Goal: Task Accomplishment & Management: Use online tool/utility

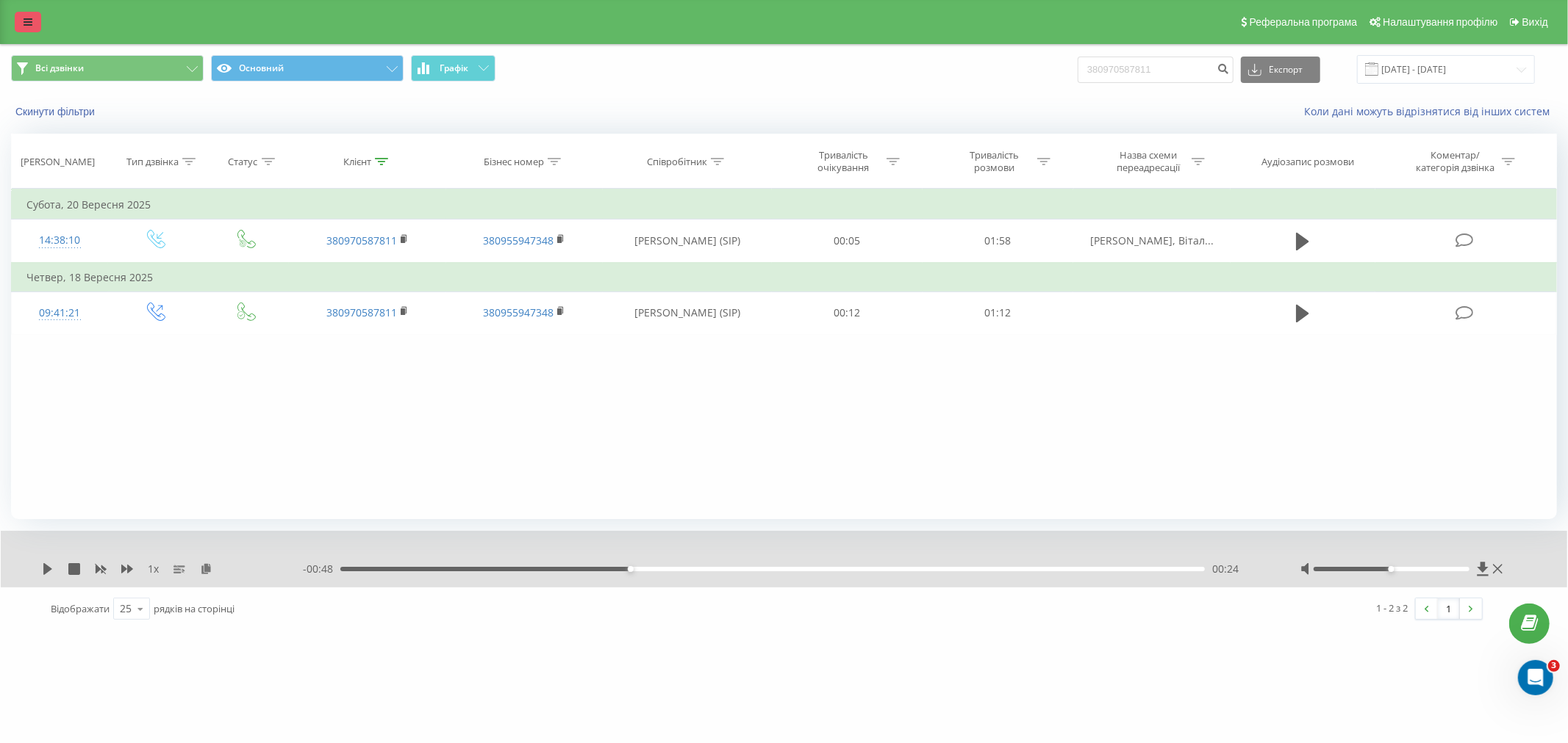
click at [29, 23] on icon at bounding box center [27, 22] width 9 height 11
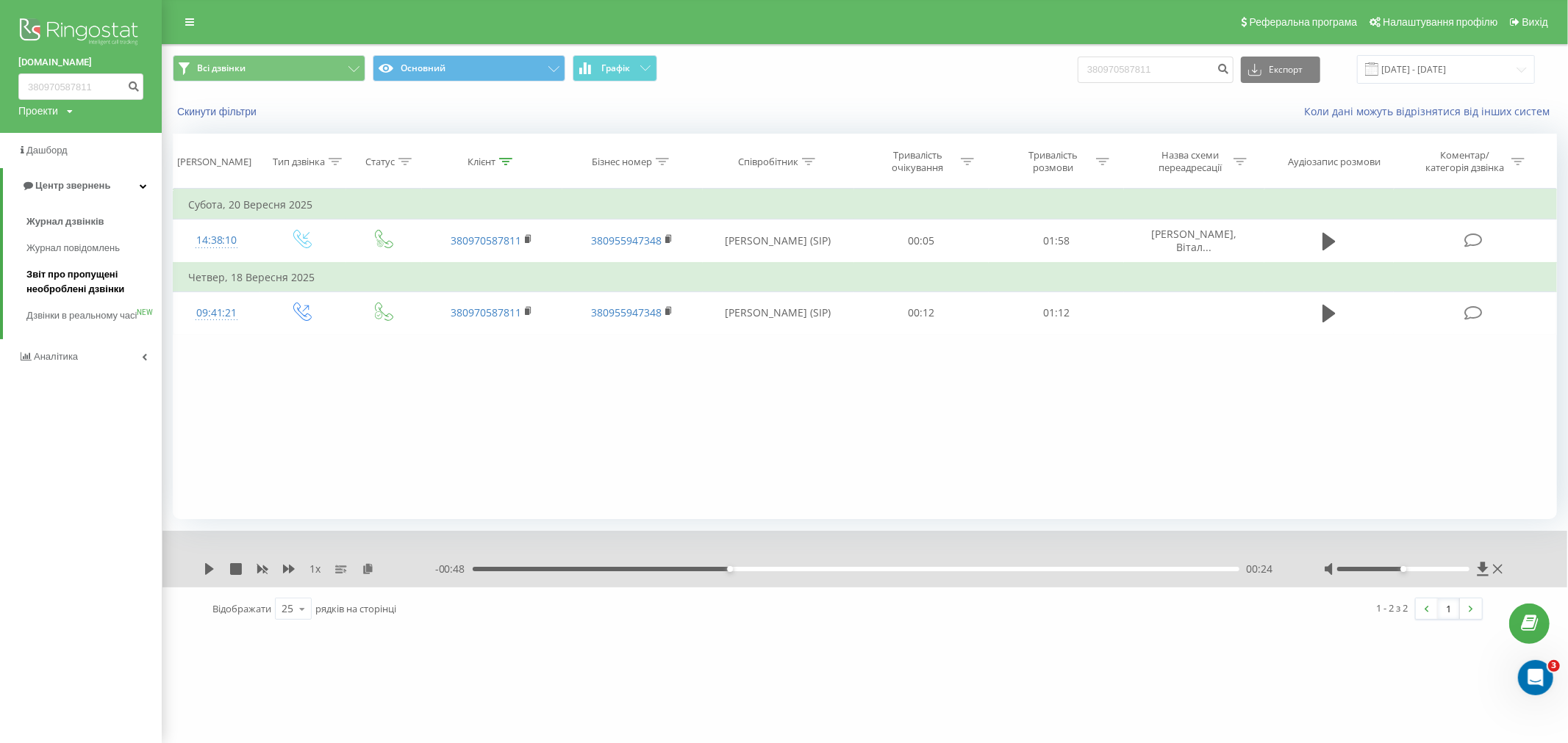
click at [85, 282] on span "Звіт про пропущені необроблені дзвінки" at bounding box center [90, 282] width 127 height 29
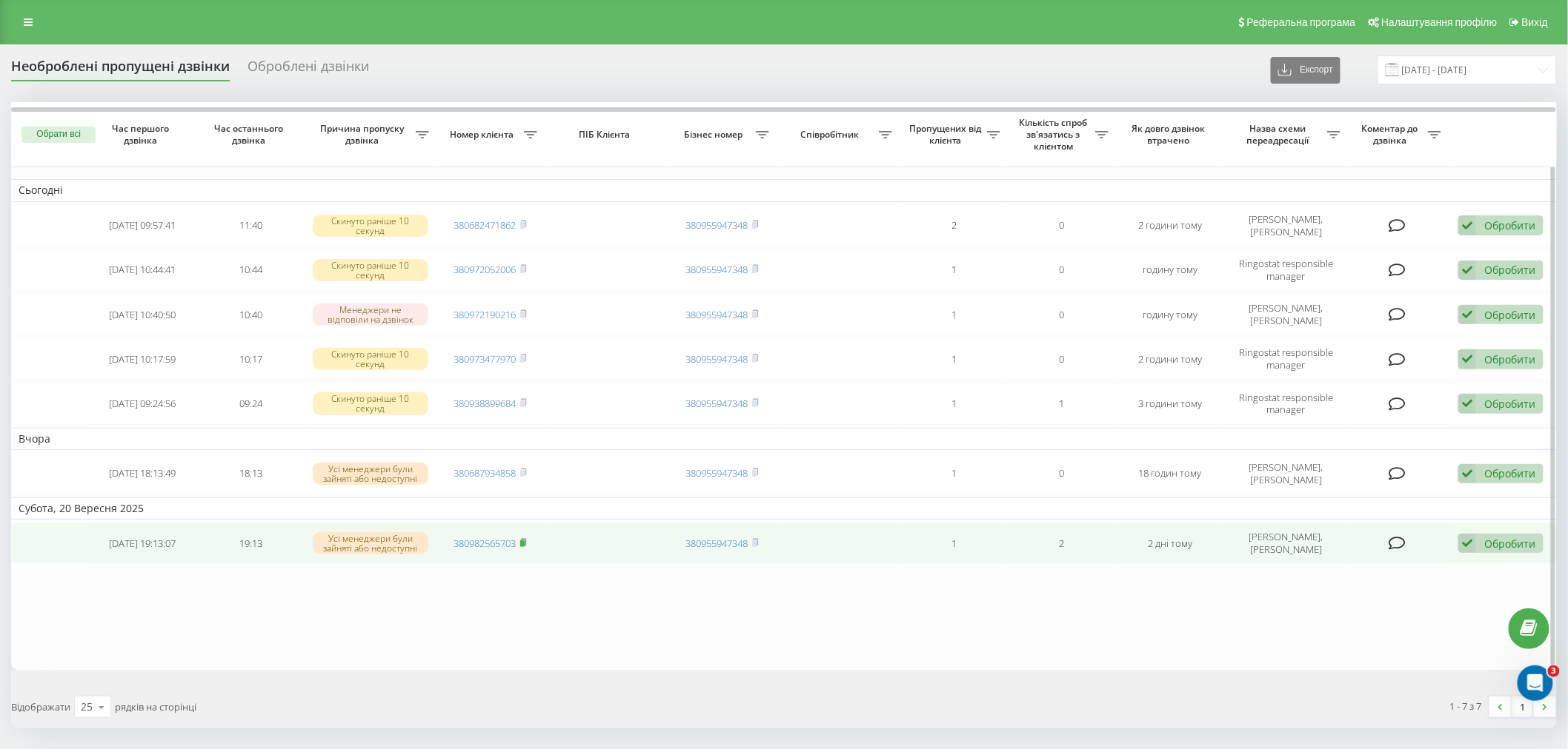
click at [527, 538] on icon at bounding box center [523, 542] width 7 height 9
click at [524, 541] on rect at bounding box center [522, 544] width 5 height 7
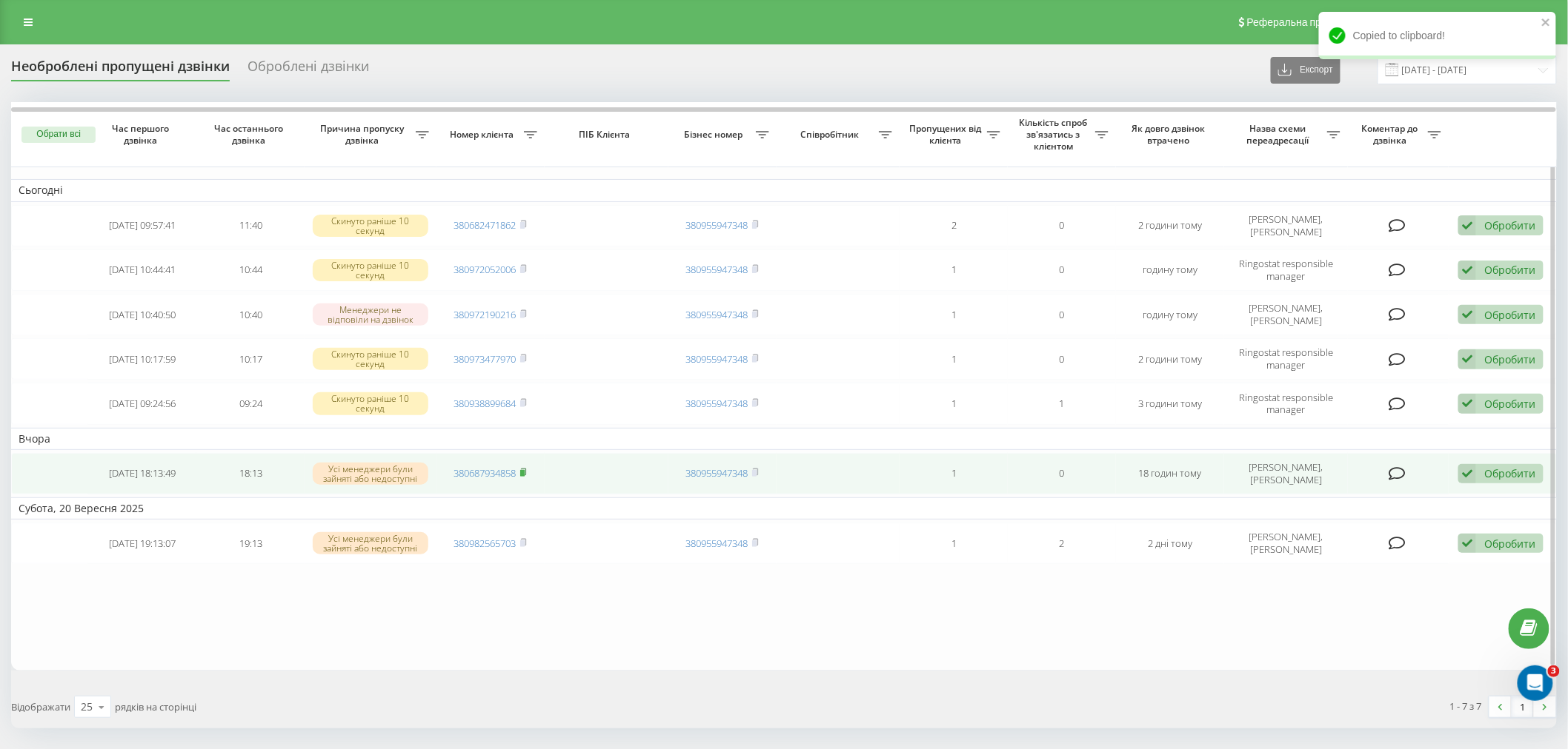
click at [524, 468] on icon at bounding box center [523, 472] width 7 height 9
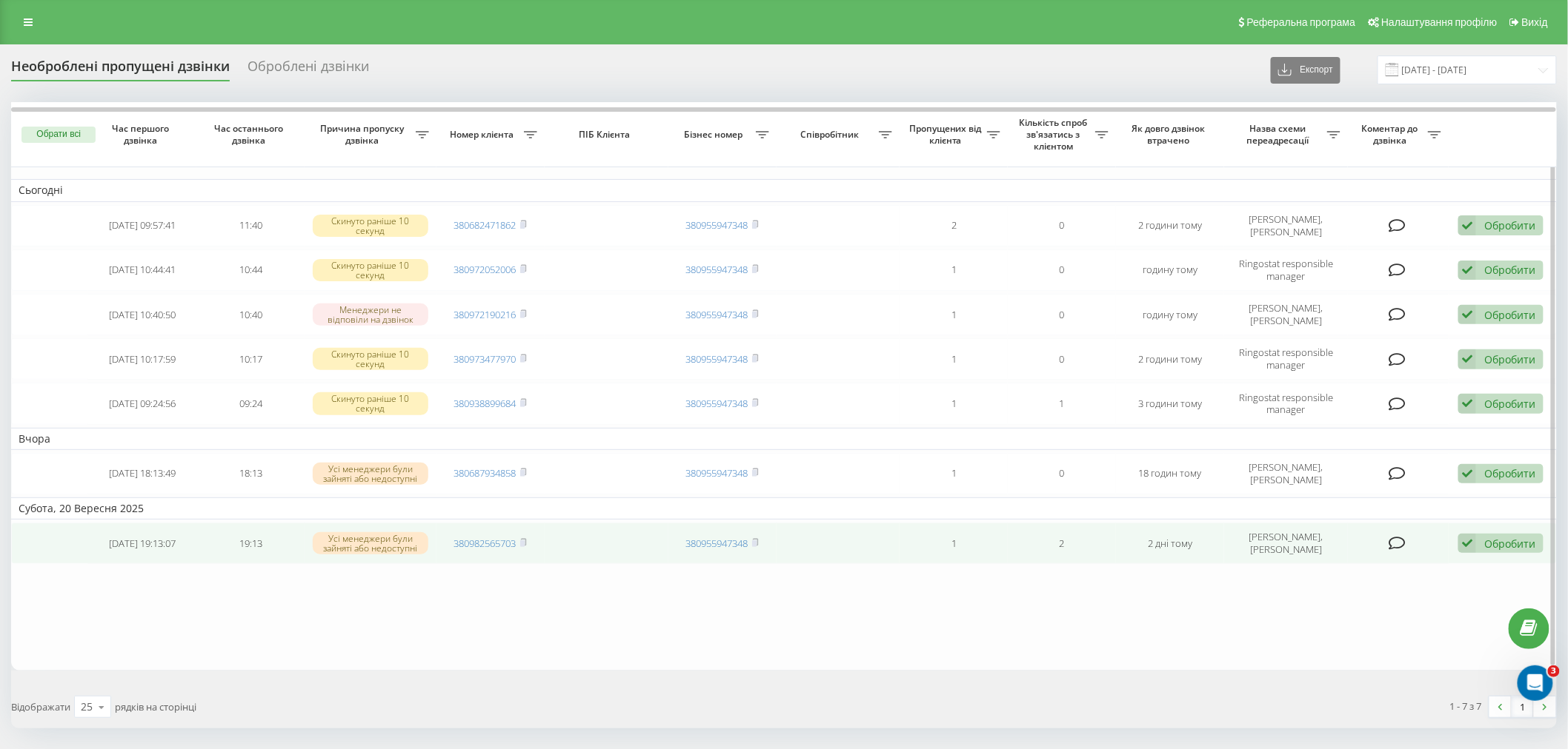
click at [1513, 537] on div "Обробити" at bounding box center [1510, 544] width 52 height 14
click at [1357, 562] on span "Не вдалося зв'язатися" at bounding box center [1333, 566] width 113 height 14
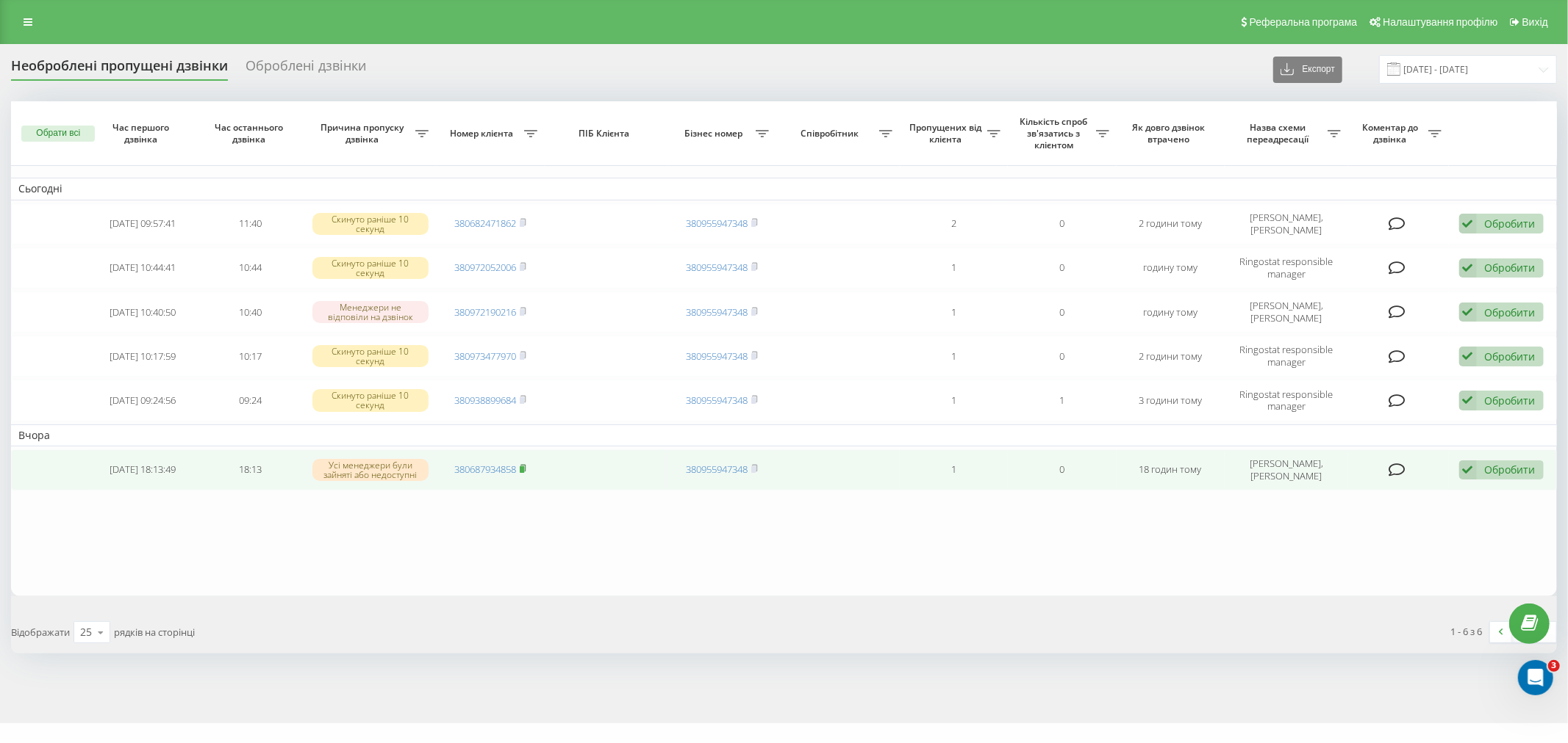
click at [524, 464] on icon at bounding box center [522, 468] width 7 height 9
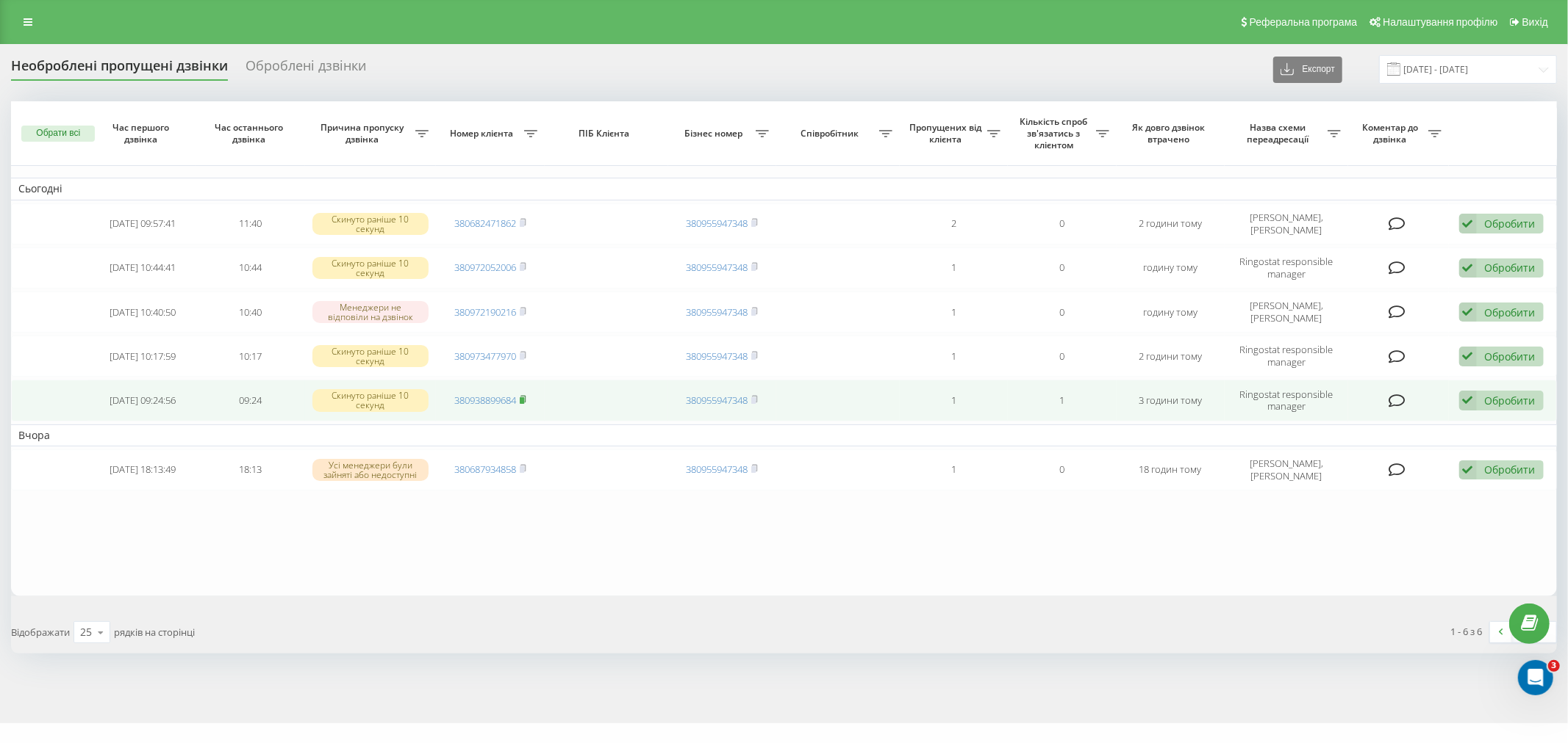
click at [526, 399] on icon at bounding box center [522, 399] width 7 height 9
click at [524, 398] on rect at bounding box center [521, 400] width 5 height 7
click at [524, 400] on rect at bounding box center [521, 400] width 5 height 7
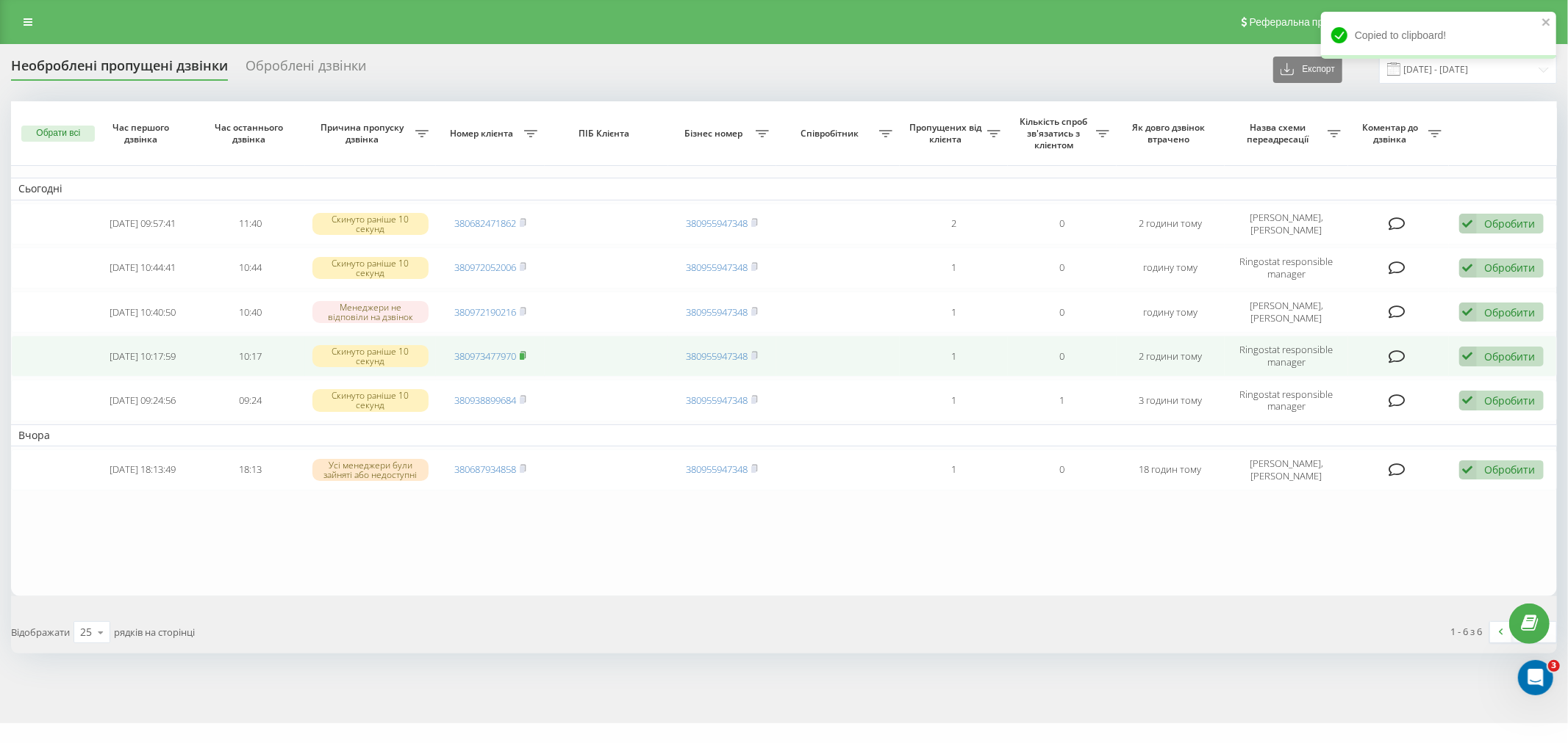
click at [521, 353] on rect at bounding box center [521, 356] width 5 height 7
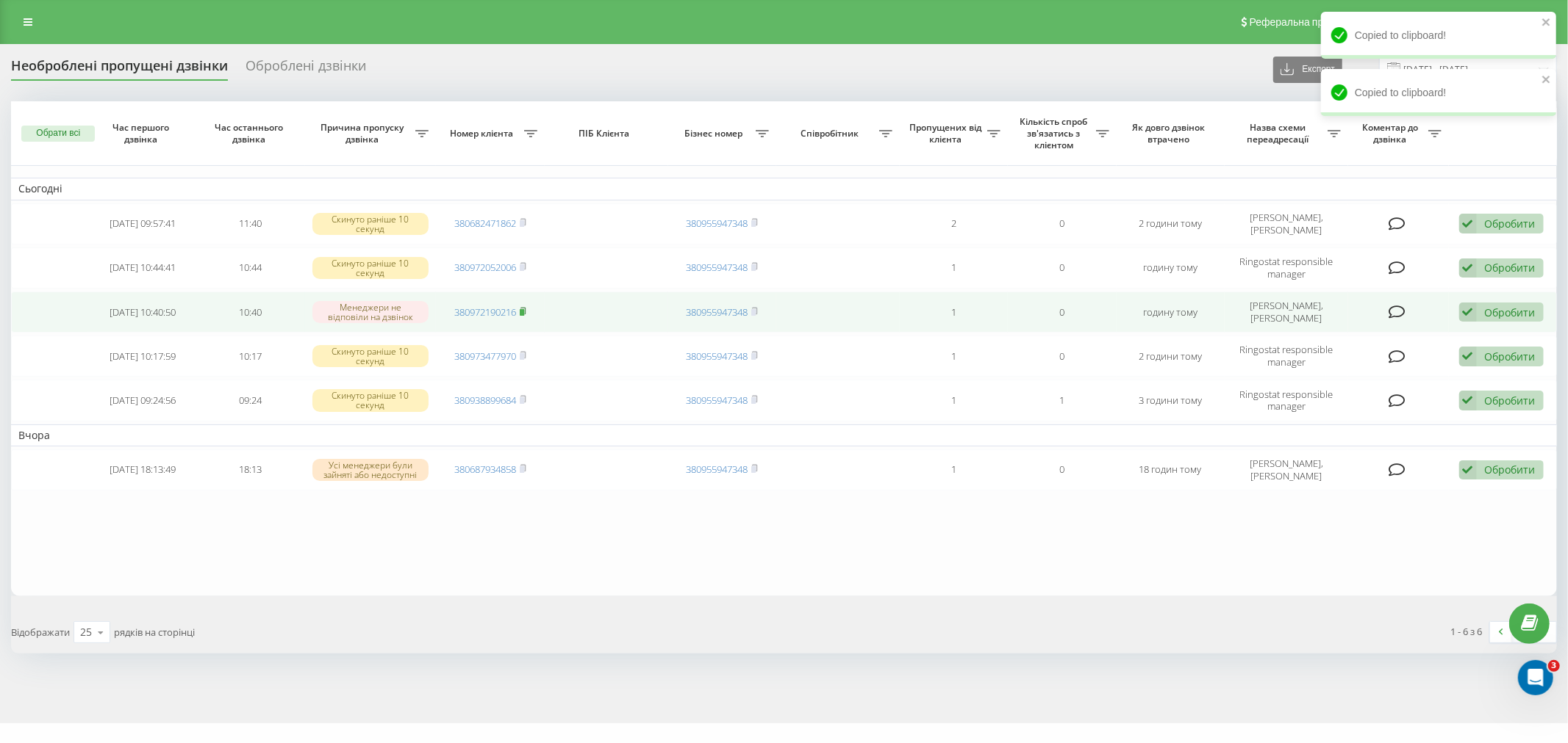
click at [526, 311] on icon at bounding box center [522, 311] width 7 height 9
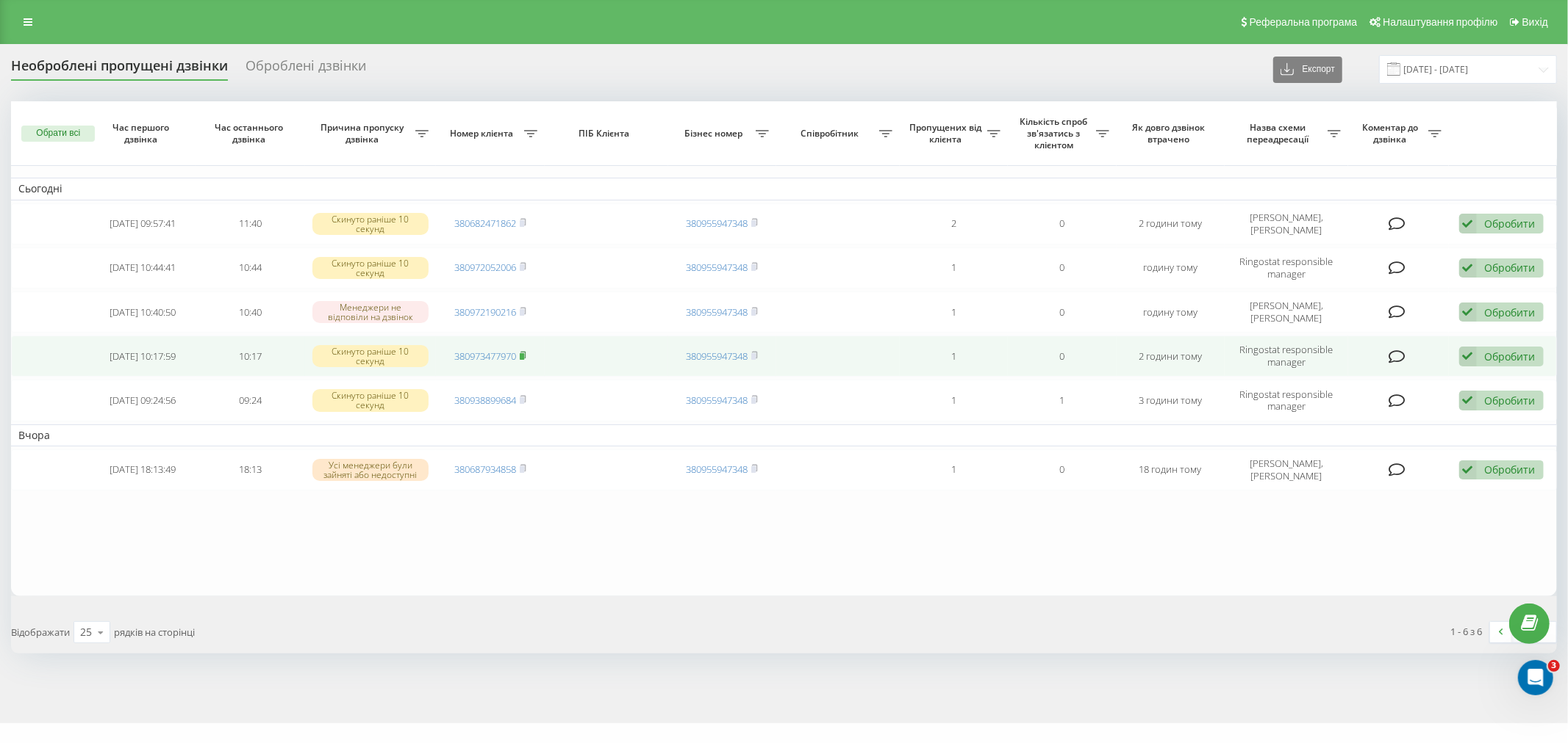
click at [524, 352] on icon at bounding box center [522, 355] width 7 height 9
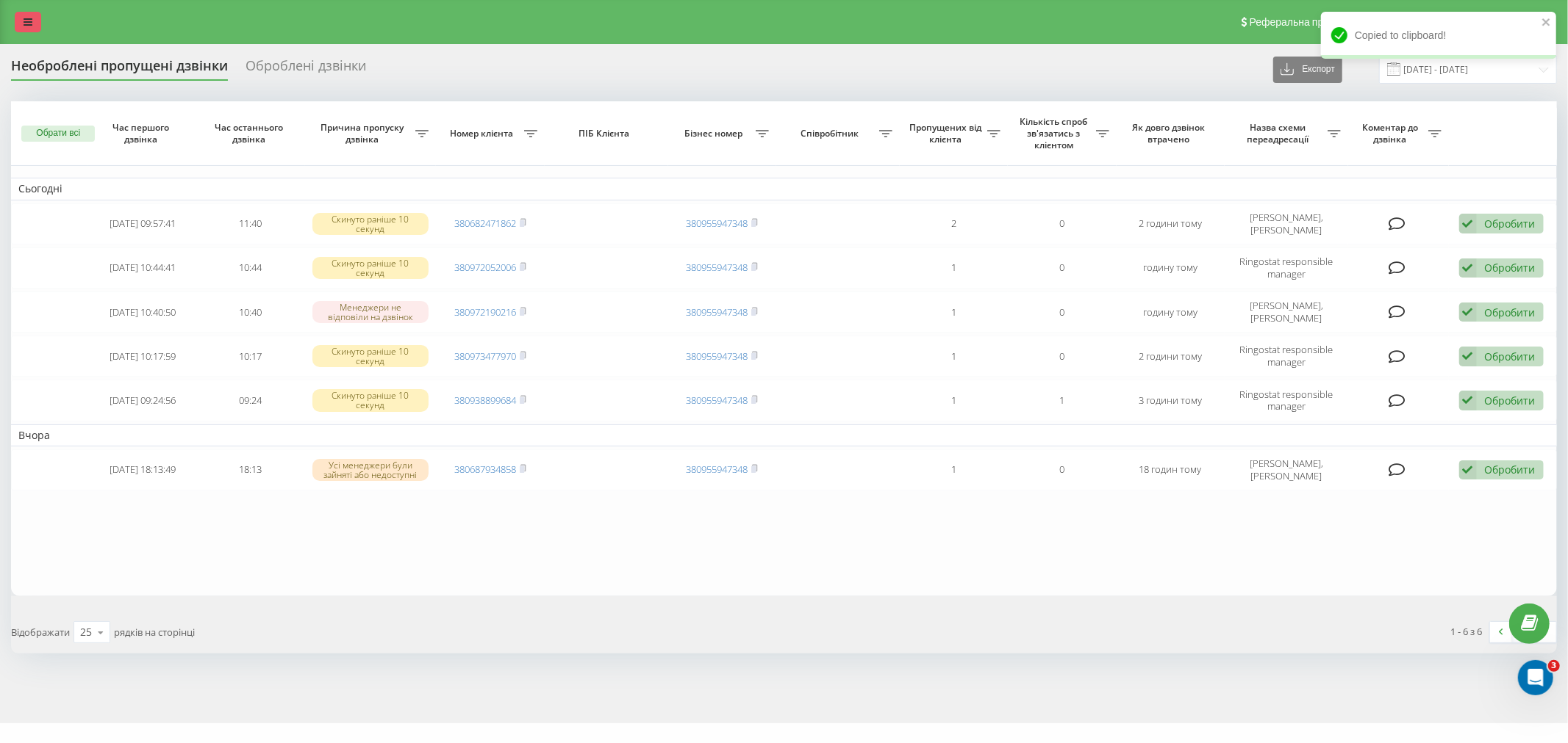
click at [19, 26] on link at bounding box center [27, 21] width 26 height 20
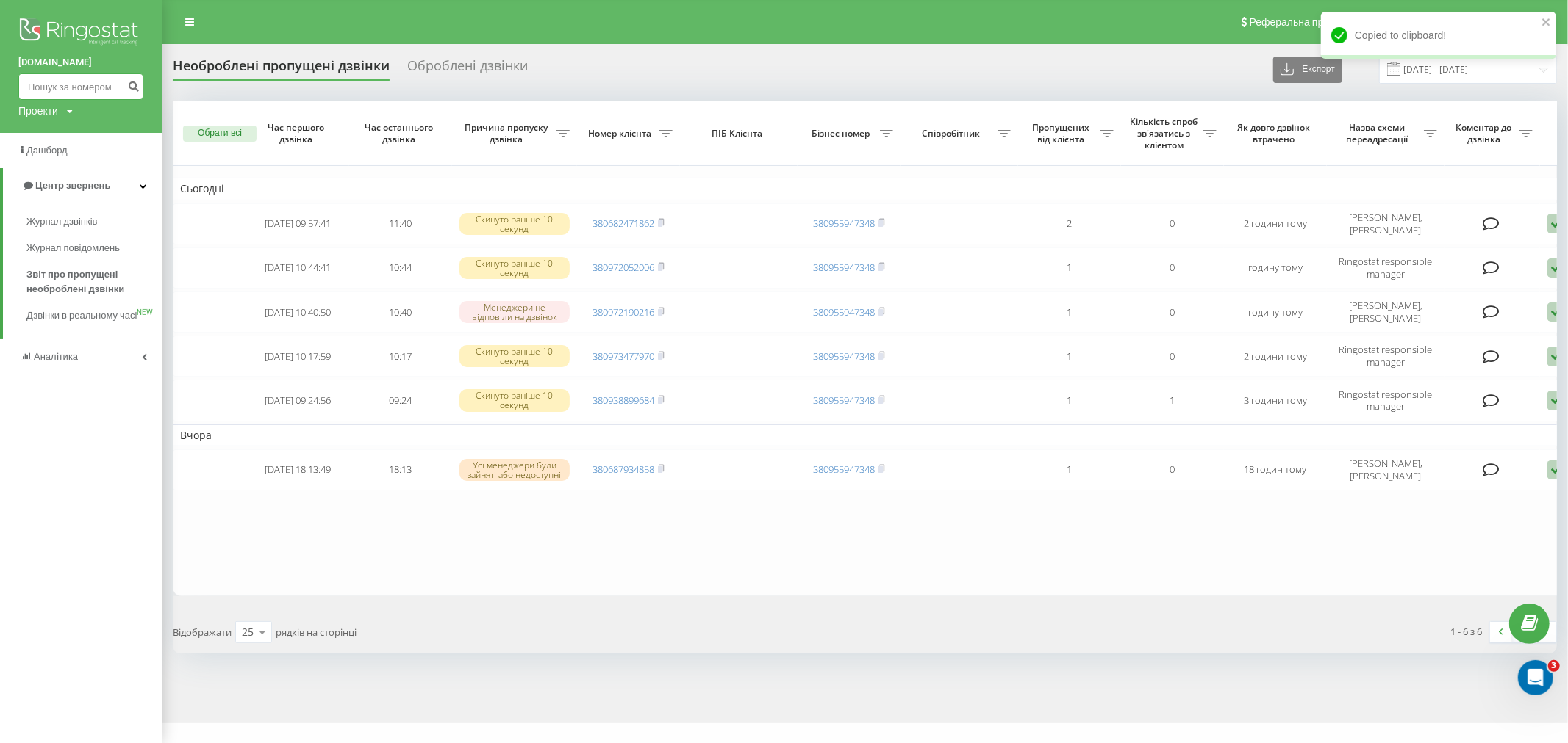
click at [98, 88] on input at bounding box center [80, 86] width 125 height 26
paste input "380973477970"
type input "380973477970"
click at [137, 88] on icon "submit" at bounding box center [133, 84] width 13 height 9
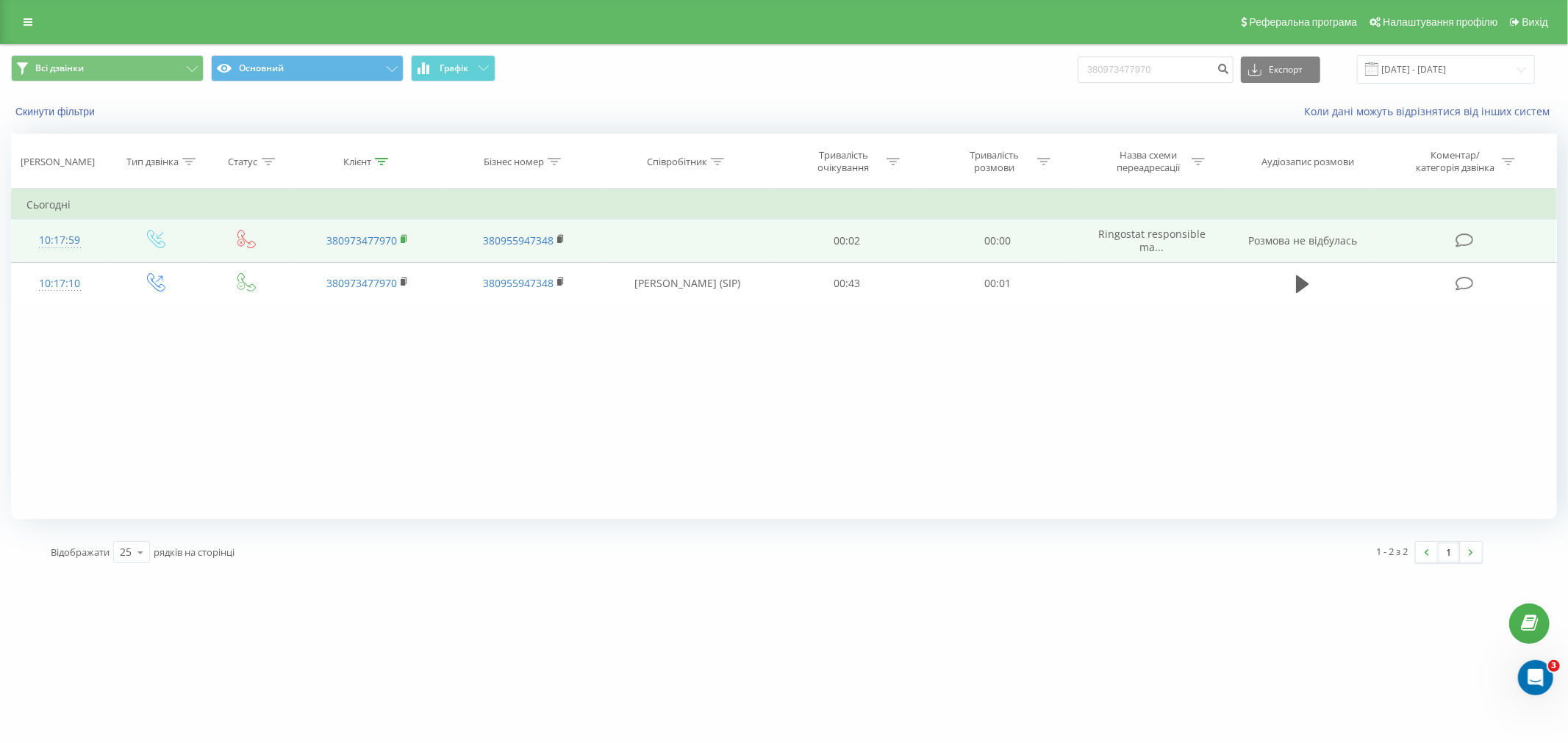
click at [403, 235] on icon at bounding box center [404, 238] width 5 height 7
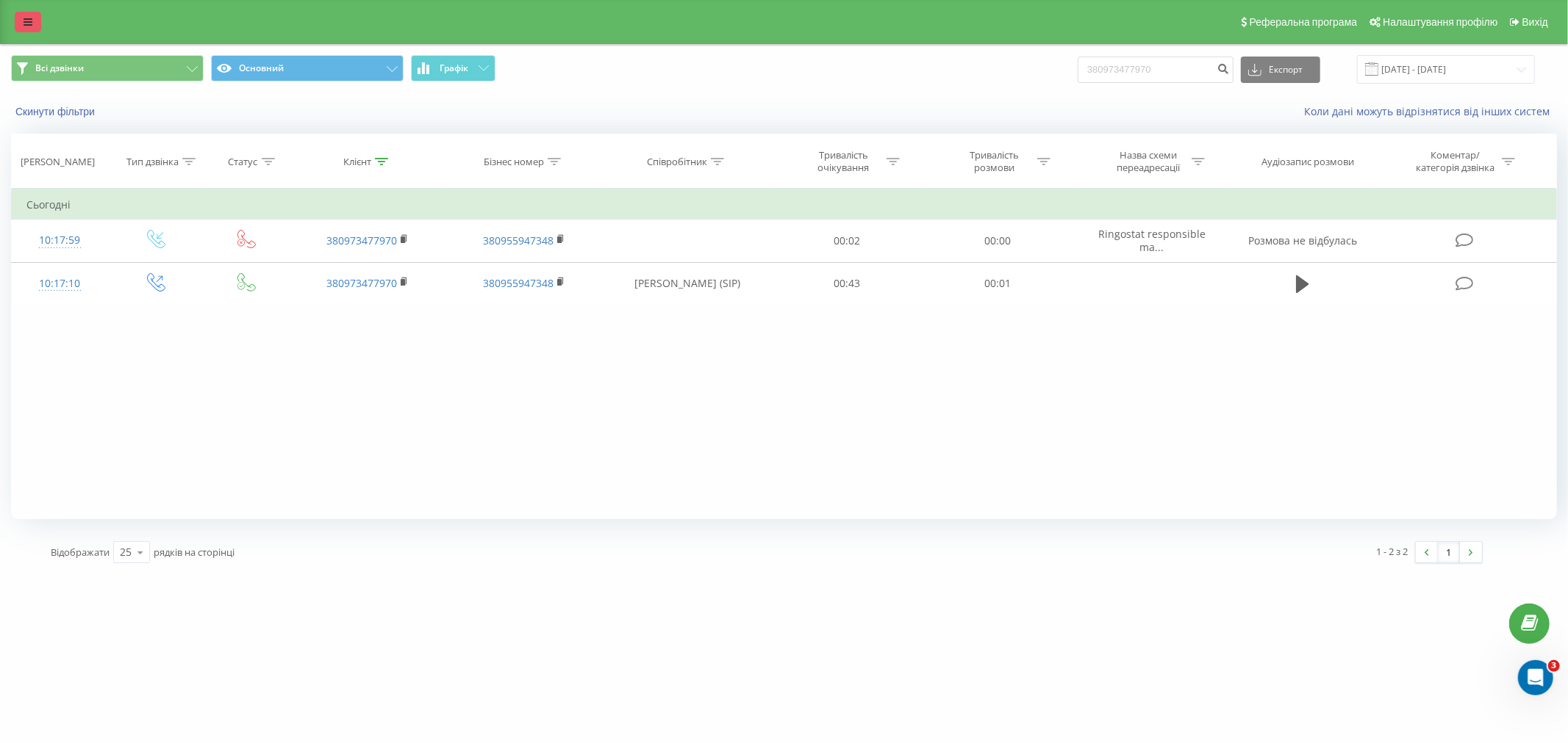
click at [40, 20] on link at bounding box center [27, 21] width 26 height 20
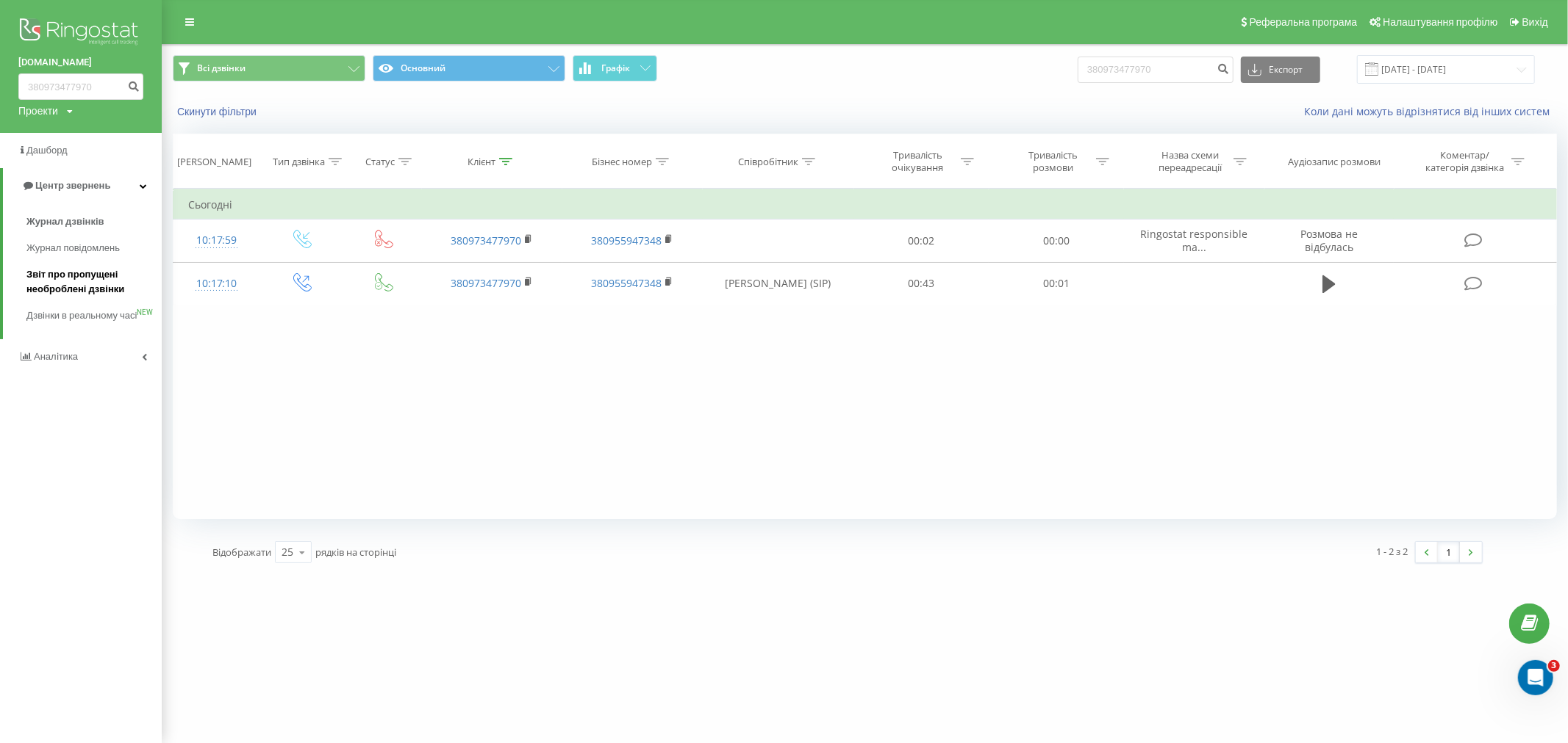
click at [121, 272] on span "Звіт про пропущені необроблені дзвінки" at bounding box center [90, 282] width 127 height 29
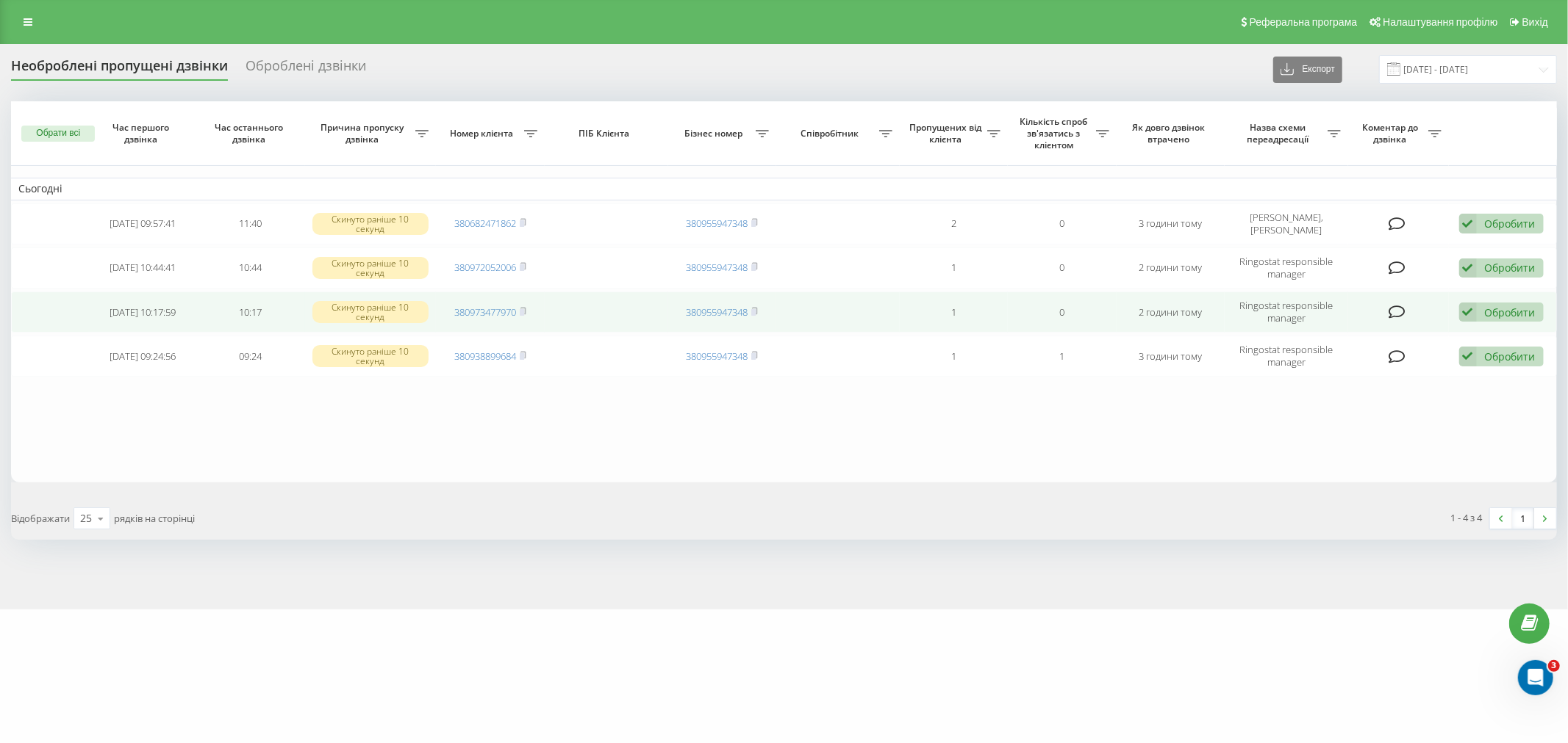
click at [1525, 311] on div "Обробити" at bounding box center [1510, 313] width 51 height 14
click at [1380, 410] on div "Інший варіант" at bounding box center [1405, 414] width 275 height 26
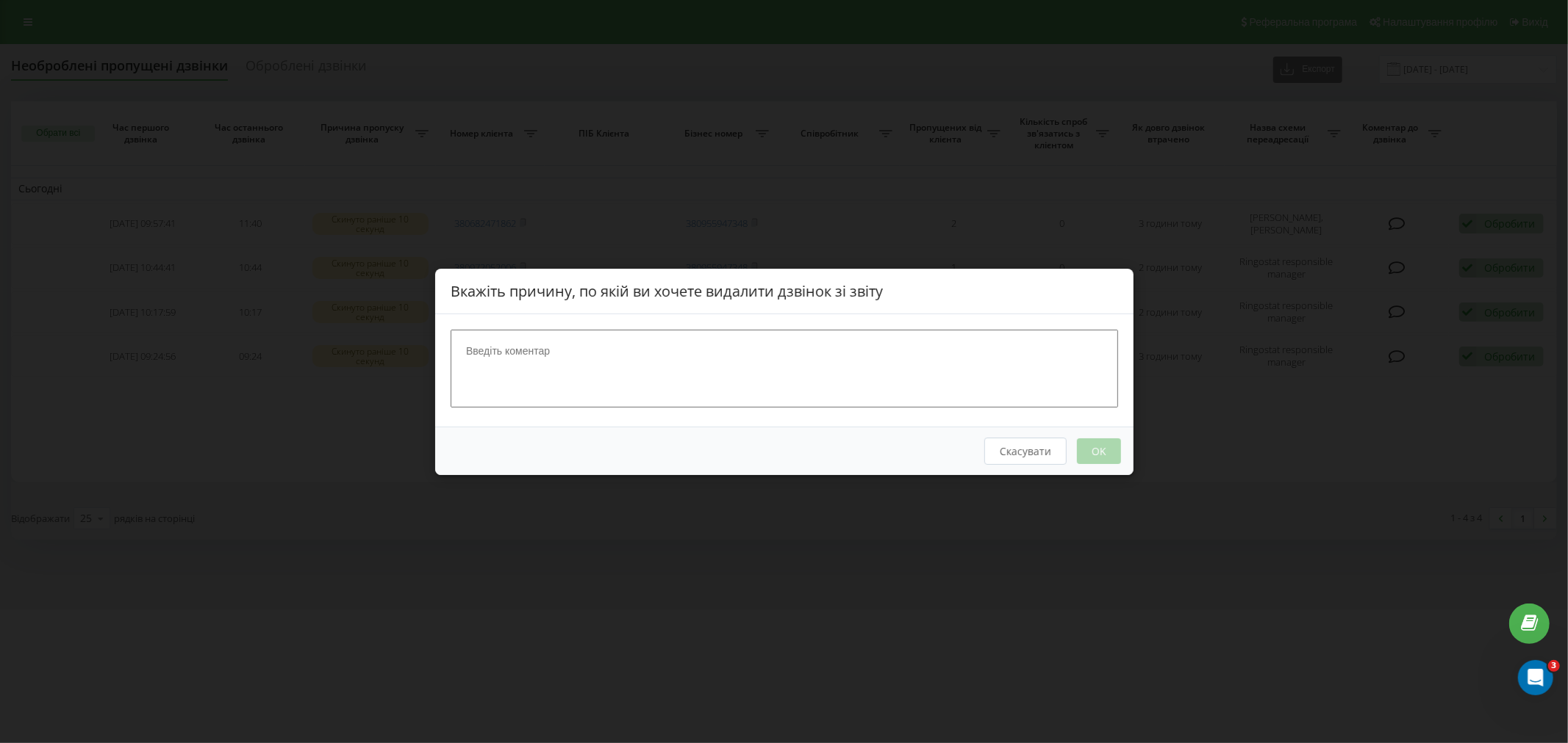
click at [879, 355] on textarea at bounding box center [784, 368] width 667 height 78
type textarea "Автовідповідач"
drag, startPoint x: 1106, startPoint y: 451, endPoint x: 1113, endPoint y: 438, distance: 14.8
click at [1106, 451] on button "OK" at bounding box center [1098, 451] width 44 height 26
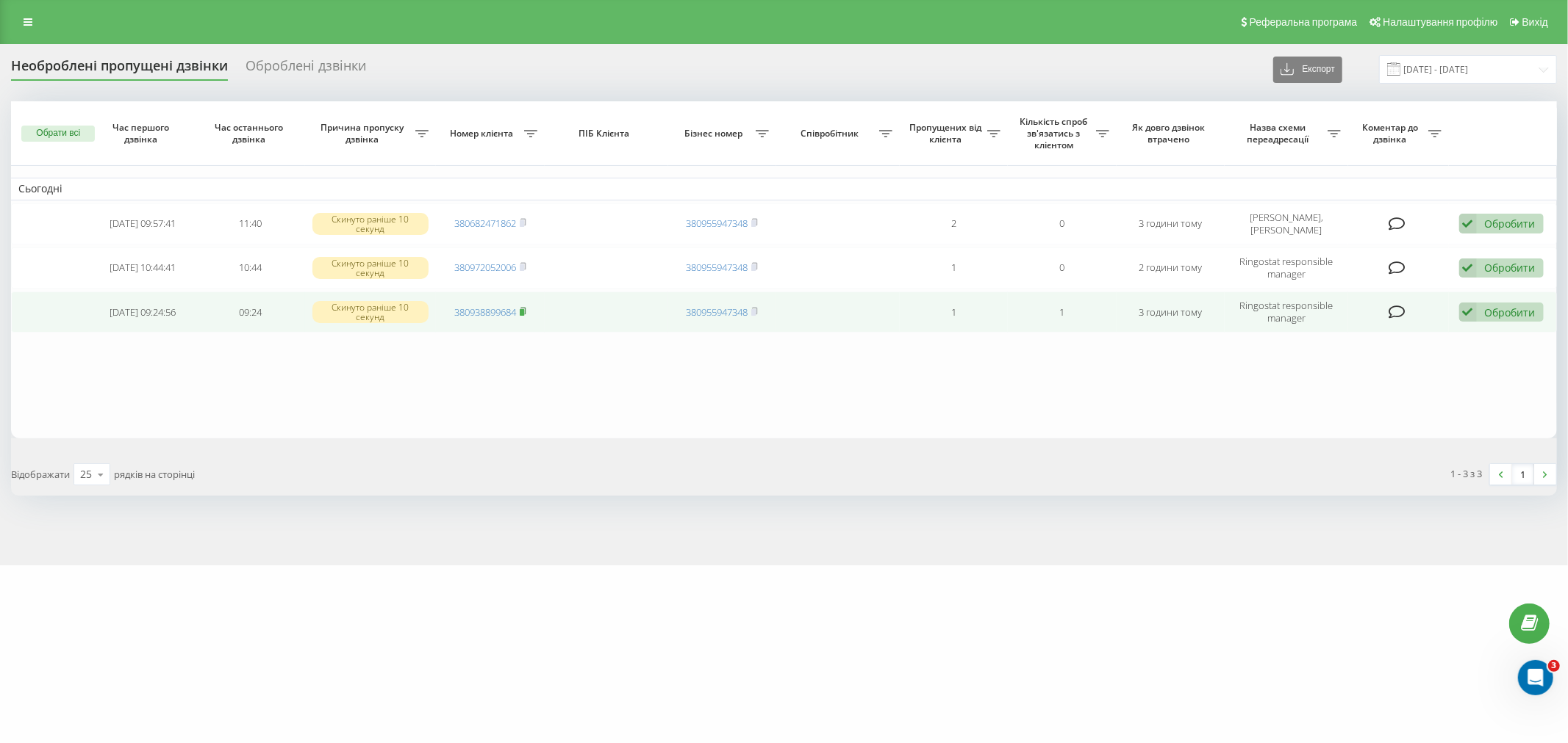
click at [526, 309] on icon at bounding box center [522, 311] width 7 height 9
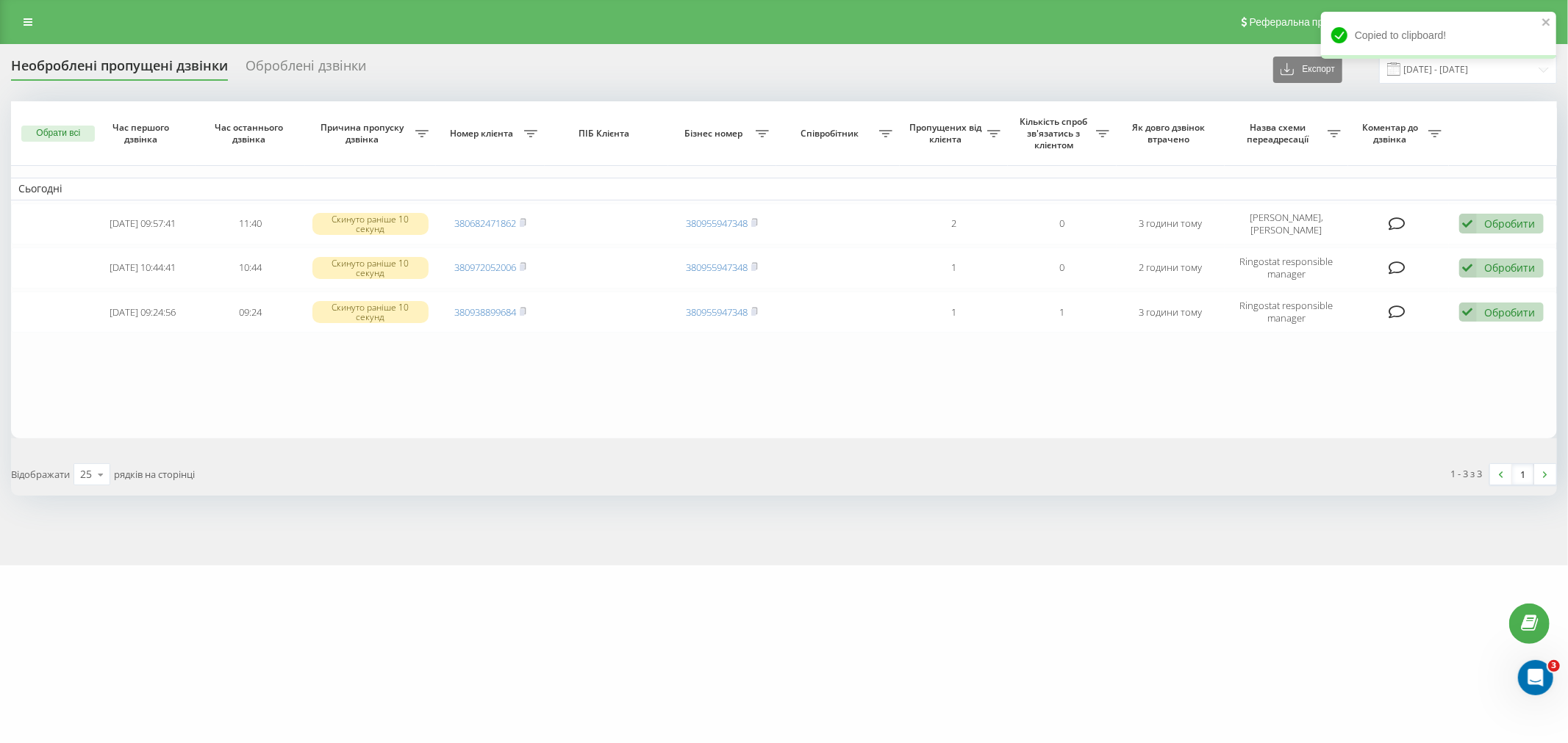
click at [42, 14] on div "Реферальна програма Налаштування профілю Вихід" at bounding box center [784, 22] width 1568 height 44
click at [39, 15] on link at bounding box center [27, 21] width 26 height 20
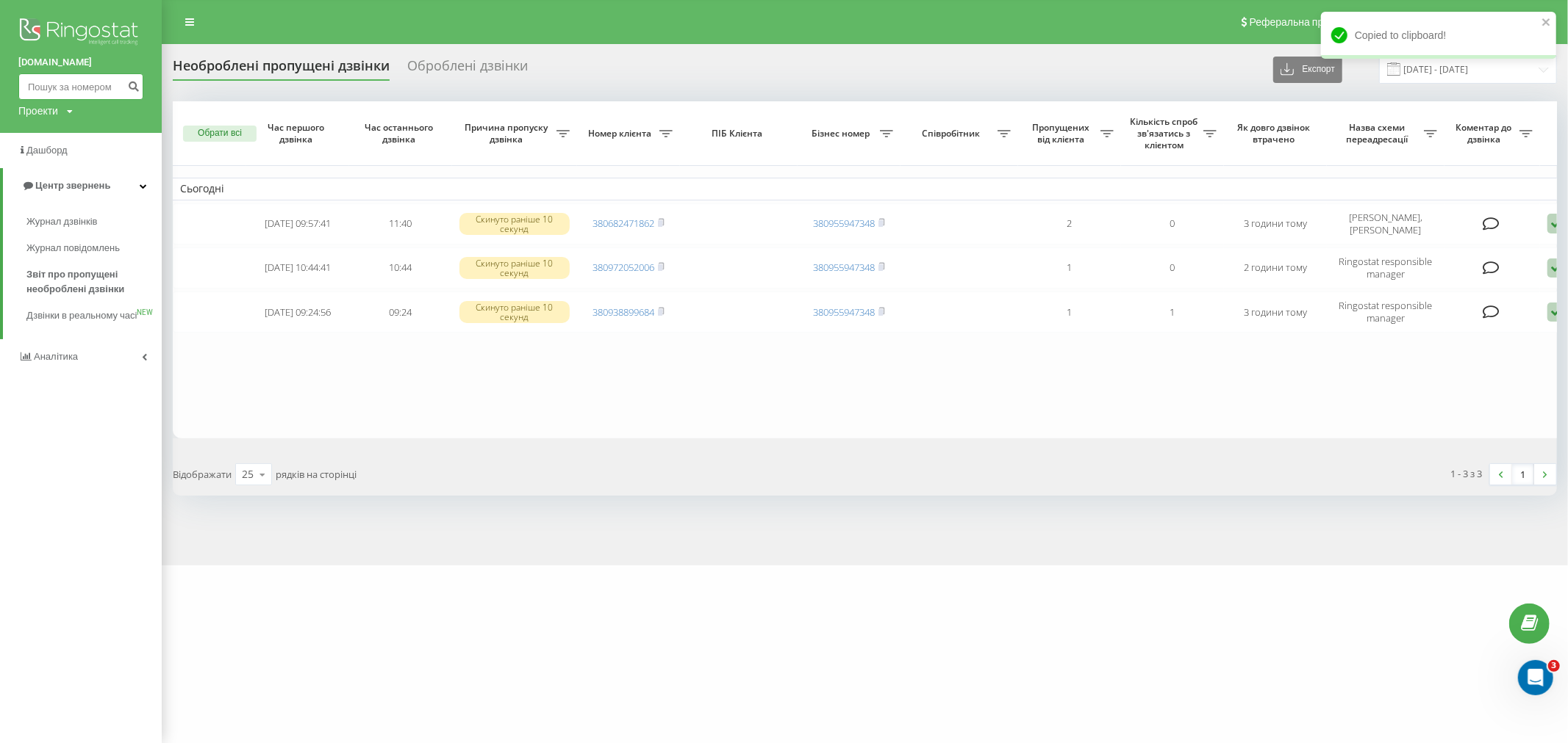
click at [79, 79] on input at bounding box center [80, 86] width 125 height 26
paste input "380938899684"
type input "380938899684"
click at [129, 88] on icon "submit" at bounding box center [133, 84] width 13 height 9
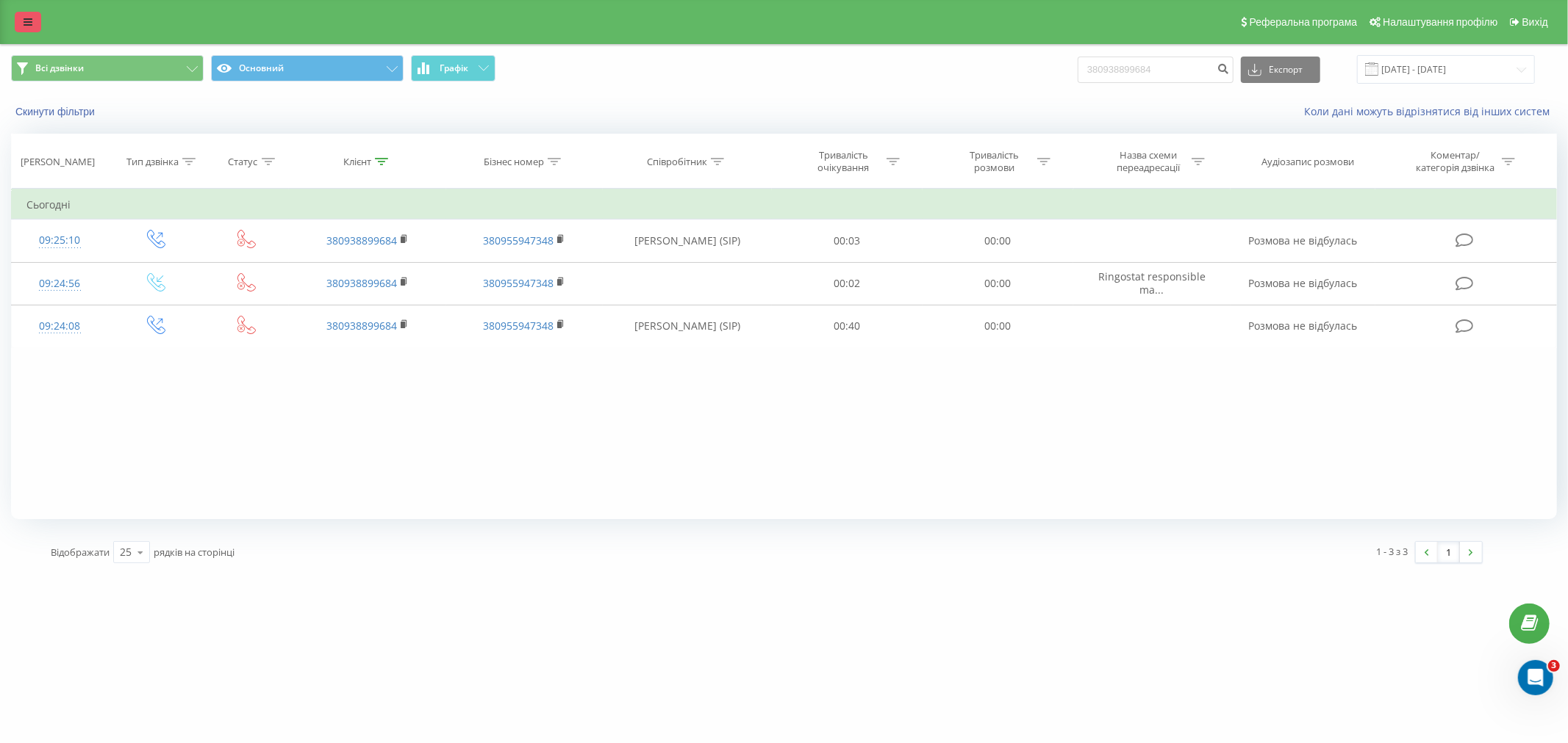
click at [35, 20] on link at bounding box center [27, 21] width 26 height 20
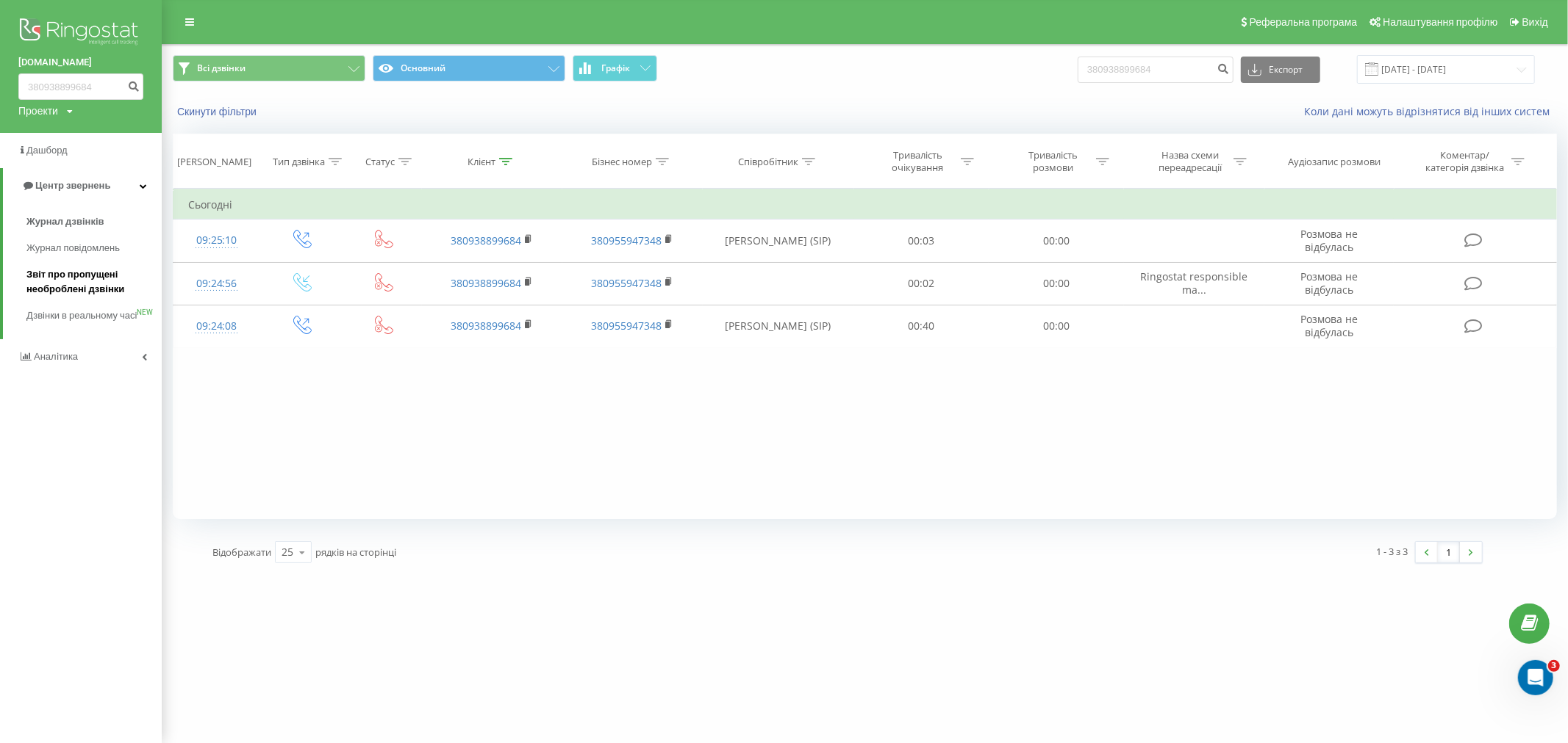
click at [107, 275] on span "Звіт про пропущені необроблені дзвінки" at bounding box center [90, 282] width 127 height 29
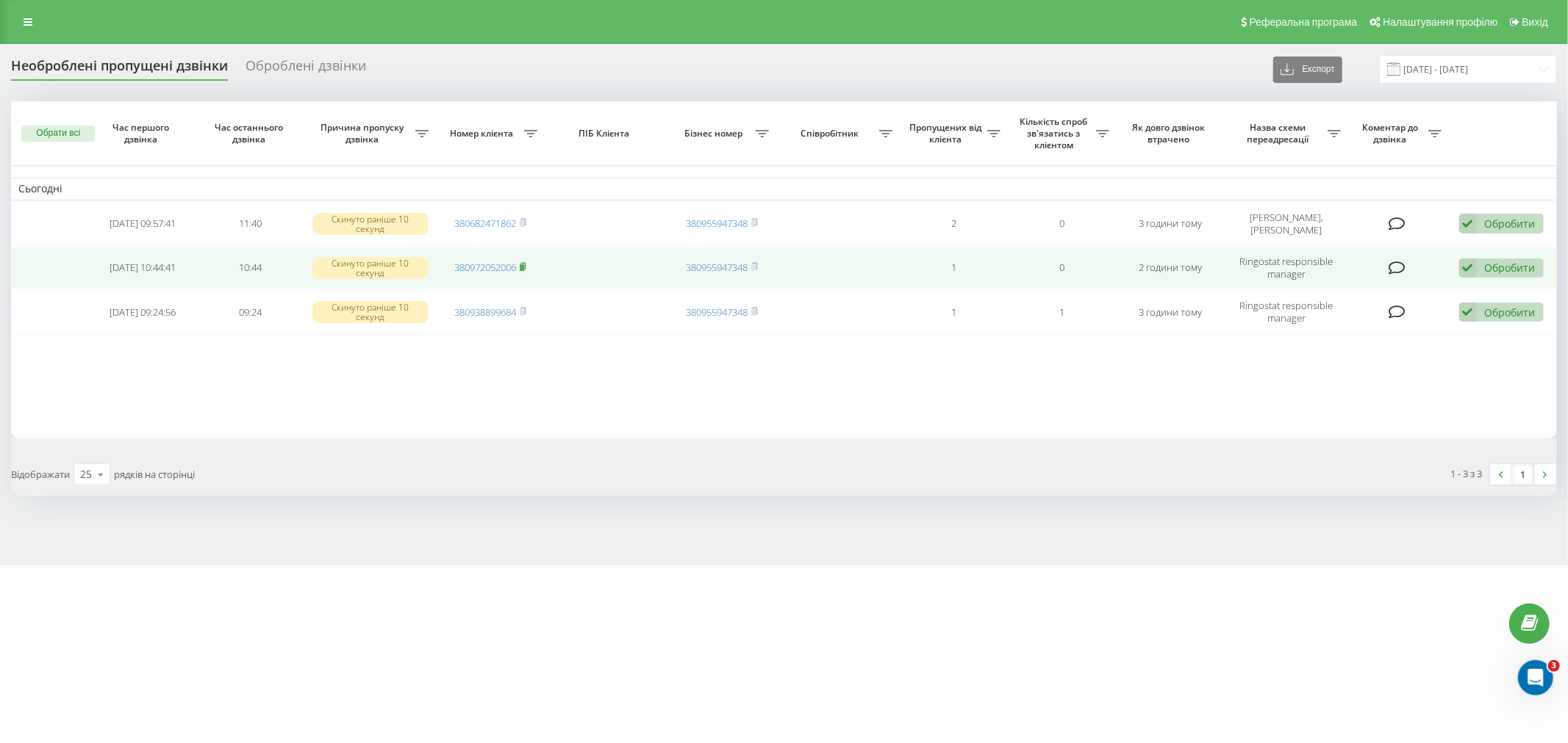
click at [526, 266] on icon at bounding box center [522, 266] width 7 height 9
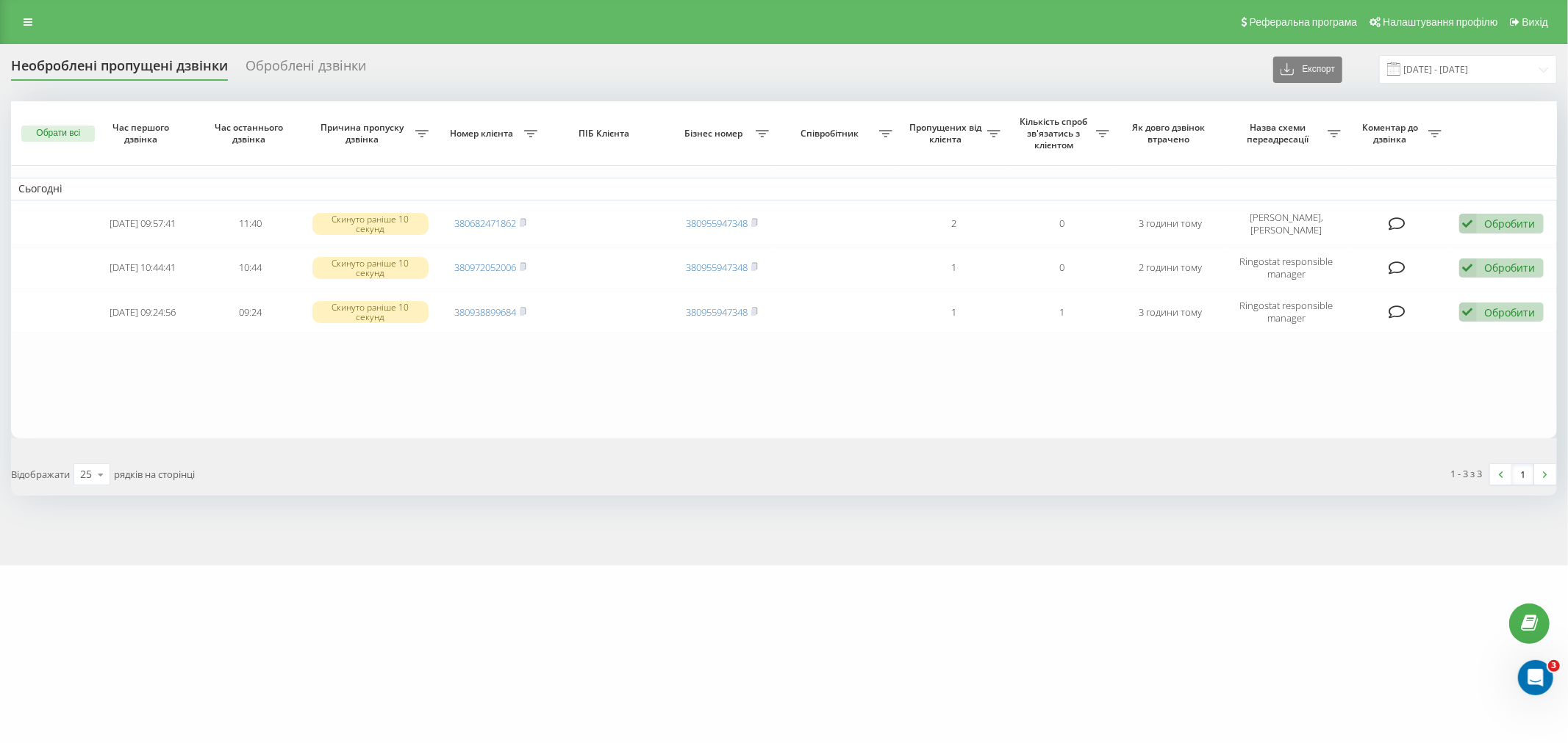
click at [15, 9] on div "Реферальна програма Налаштування профілю Вихід" at bounding box center [784, 22] width 1568 height 44
click at [18, 17] on link at bounding box center [27, 21] width 26 height 20
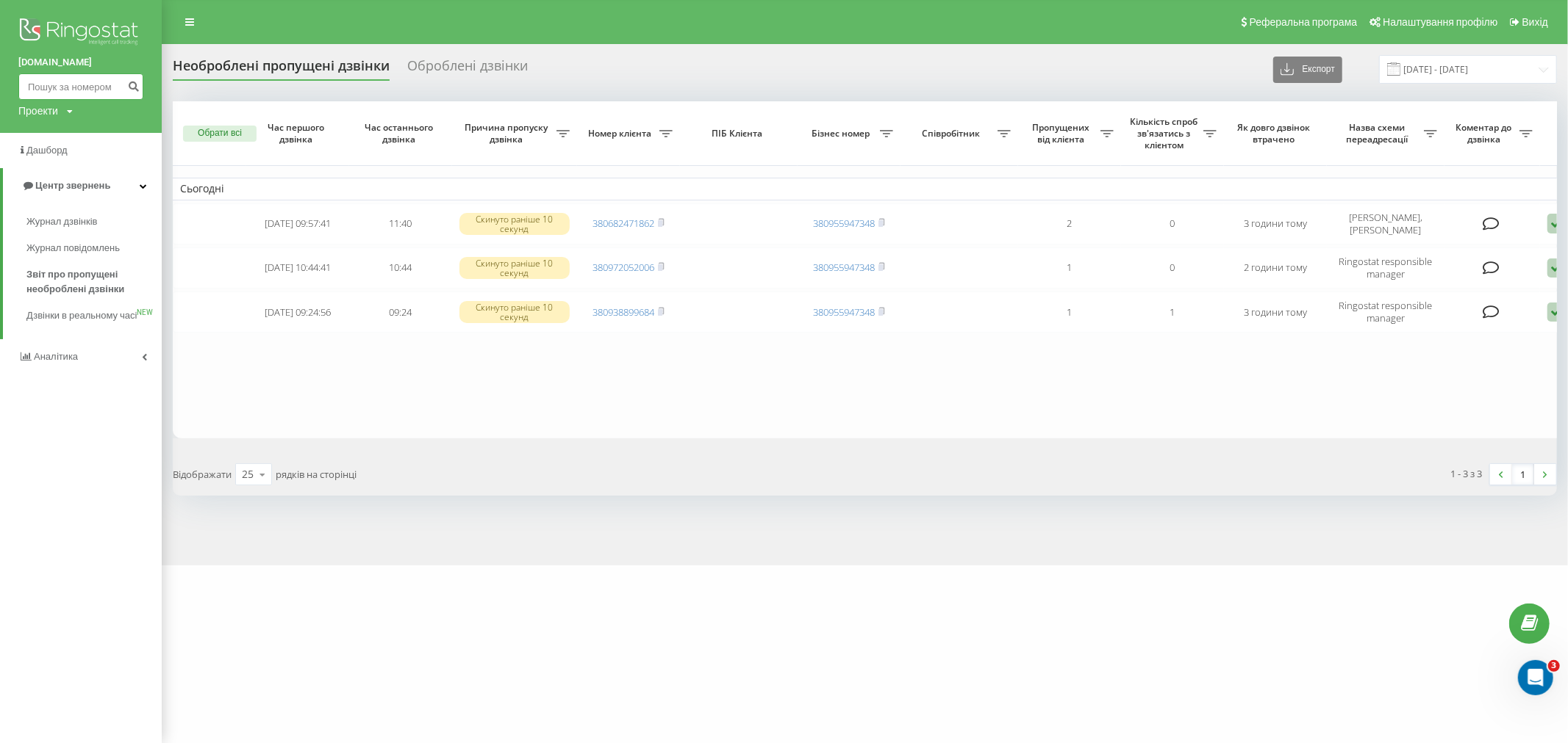
click at [63, 93] on input at bounding box center [80, 86] width 125 height 26
paste input "380972052006"
type input "380972052006"
click at [138, 84] on icon "submit" at bounding box center [133, 84] width 13 height 9
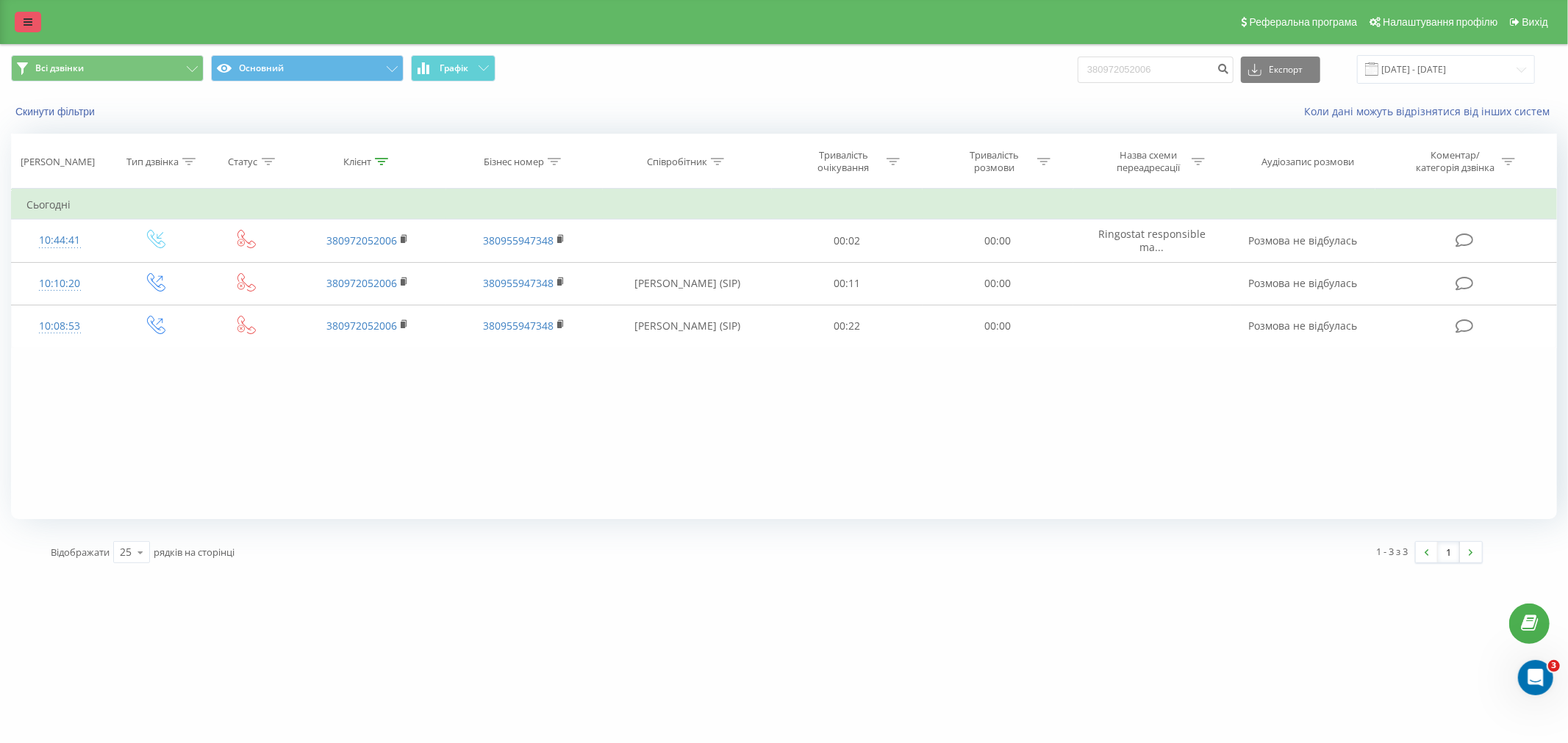
click at [31, 29] on link at bounding box center [27, 21] width 26 height 20
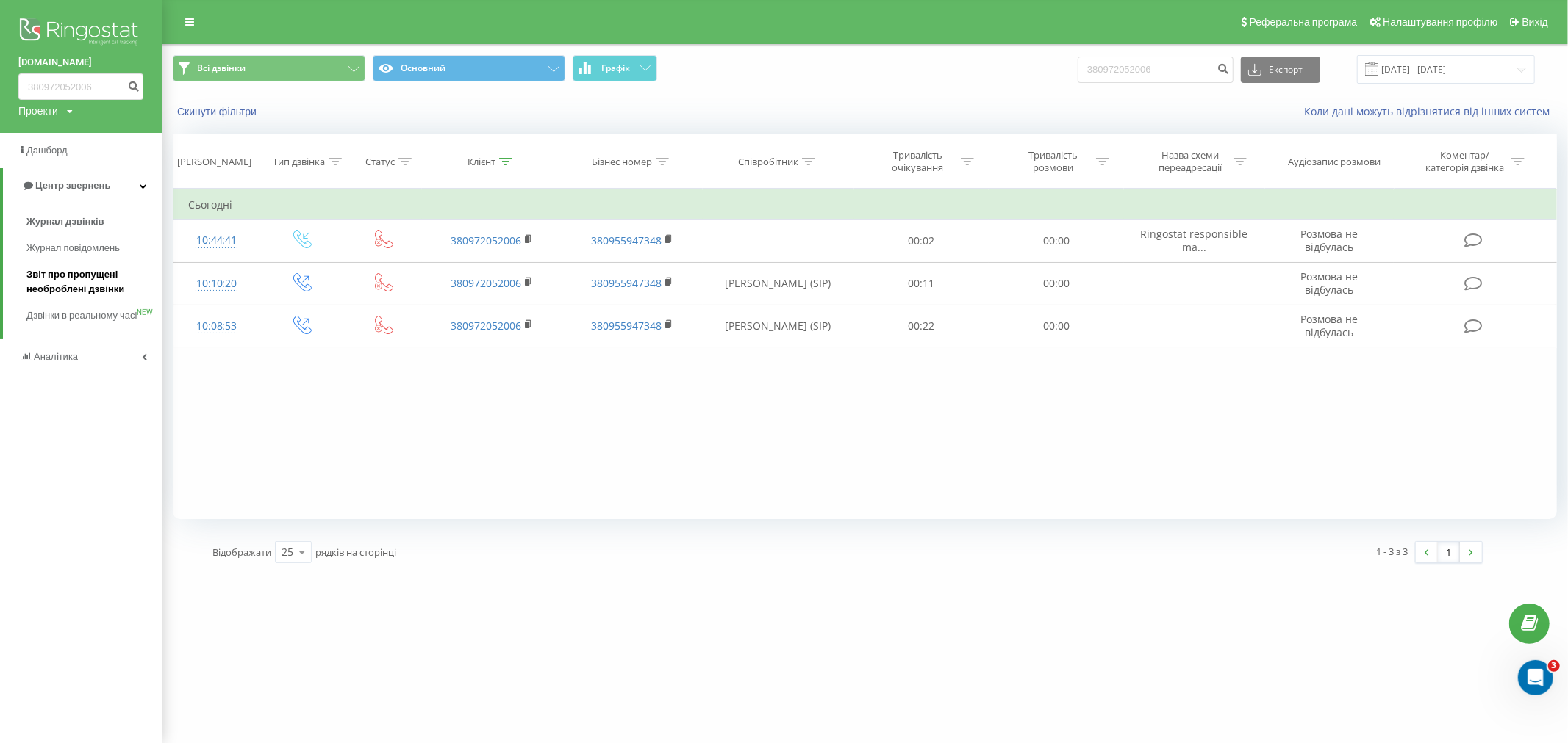
click at [91, 291] on span "Звіт про пропущені необроблені дзвінки" at bounding box center [90, 282] width 127 height 29
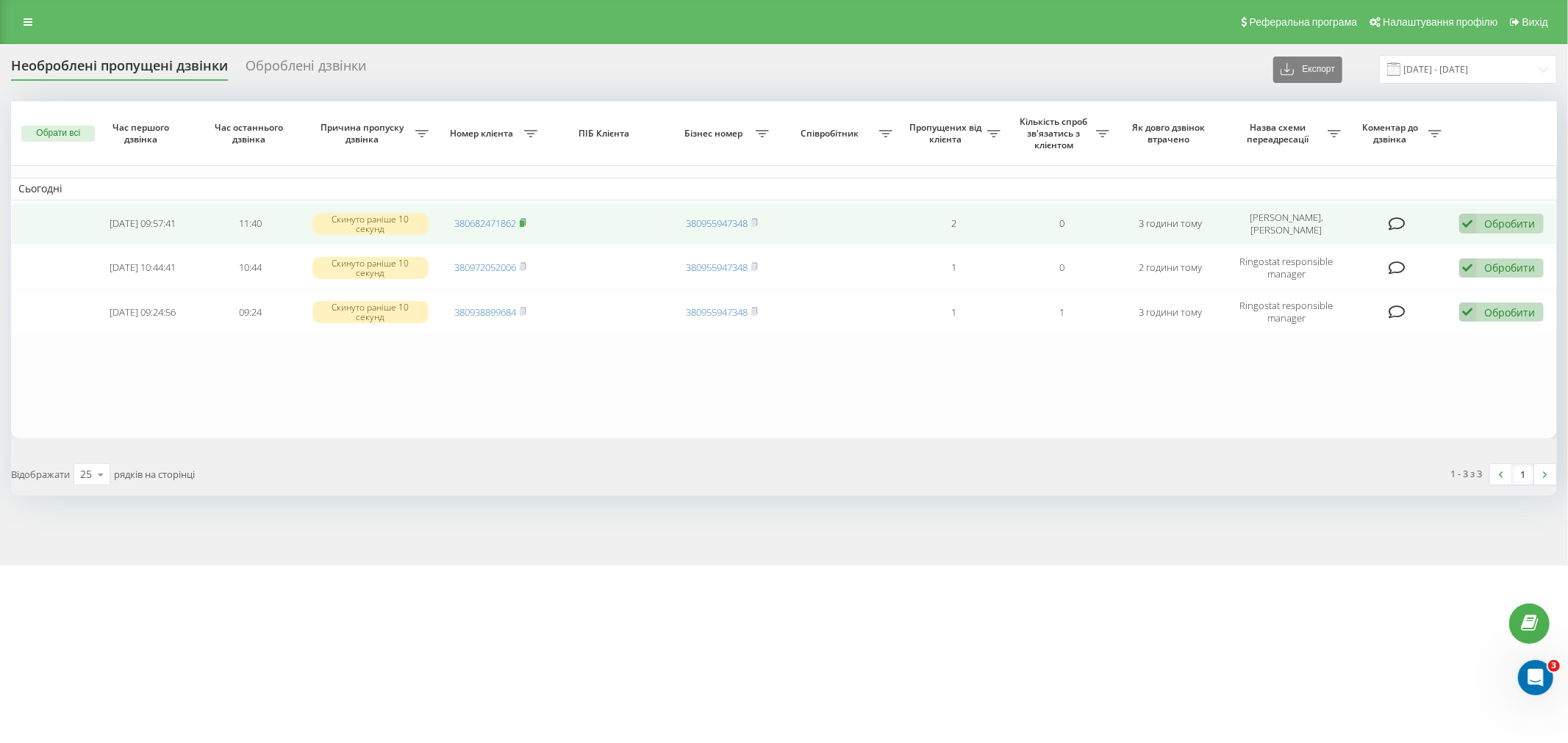
click at [526, 218] on icon at bounding box center [522, 222] width 7 height 9
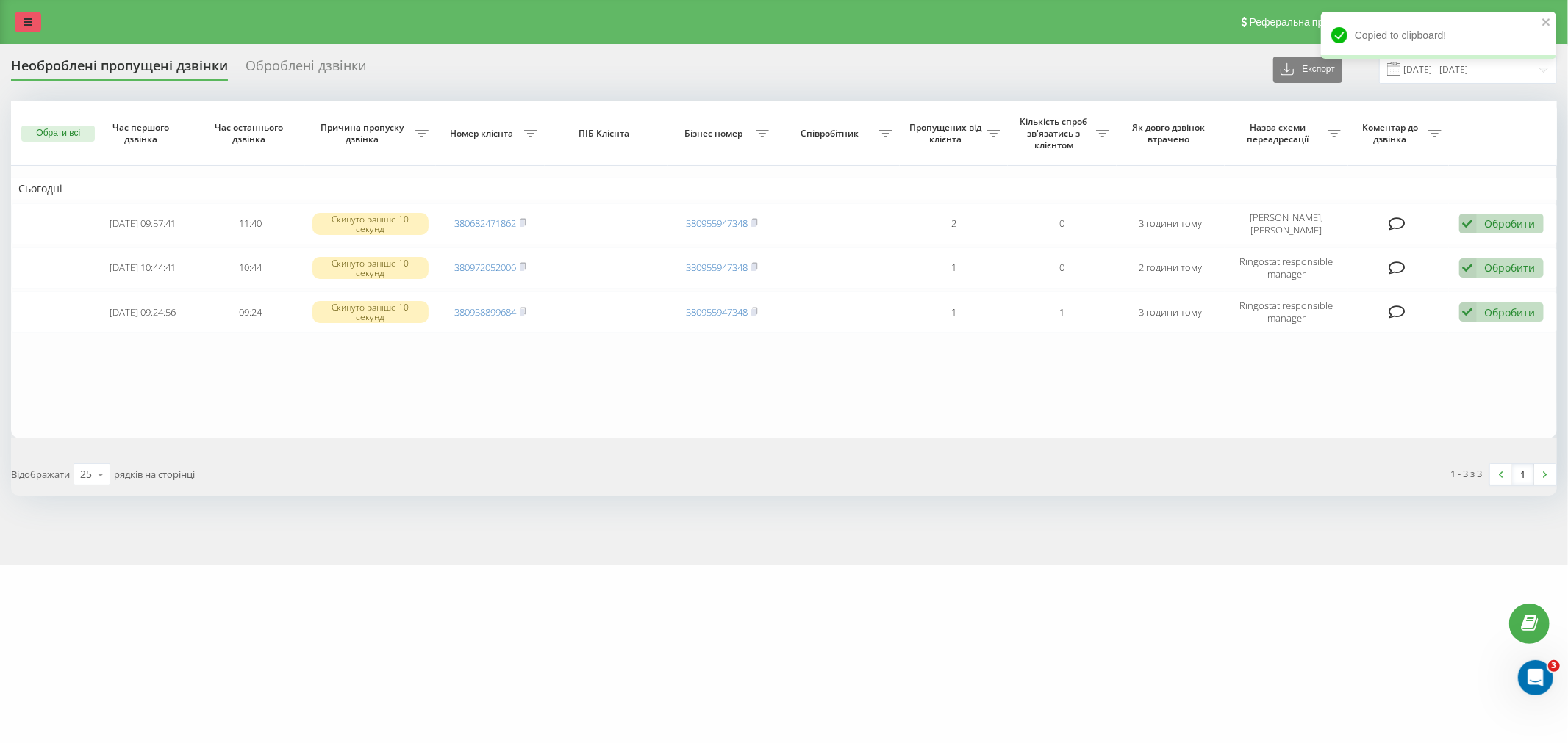
click at [29, 24] on icon at bounding box center [27, 22] width 9 height 11
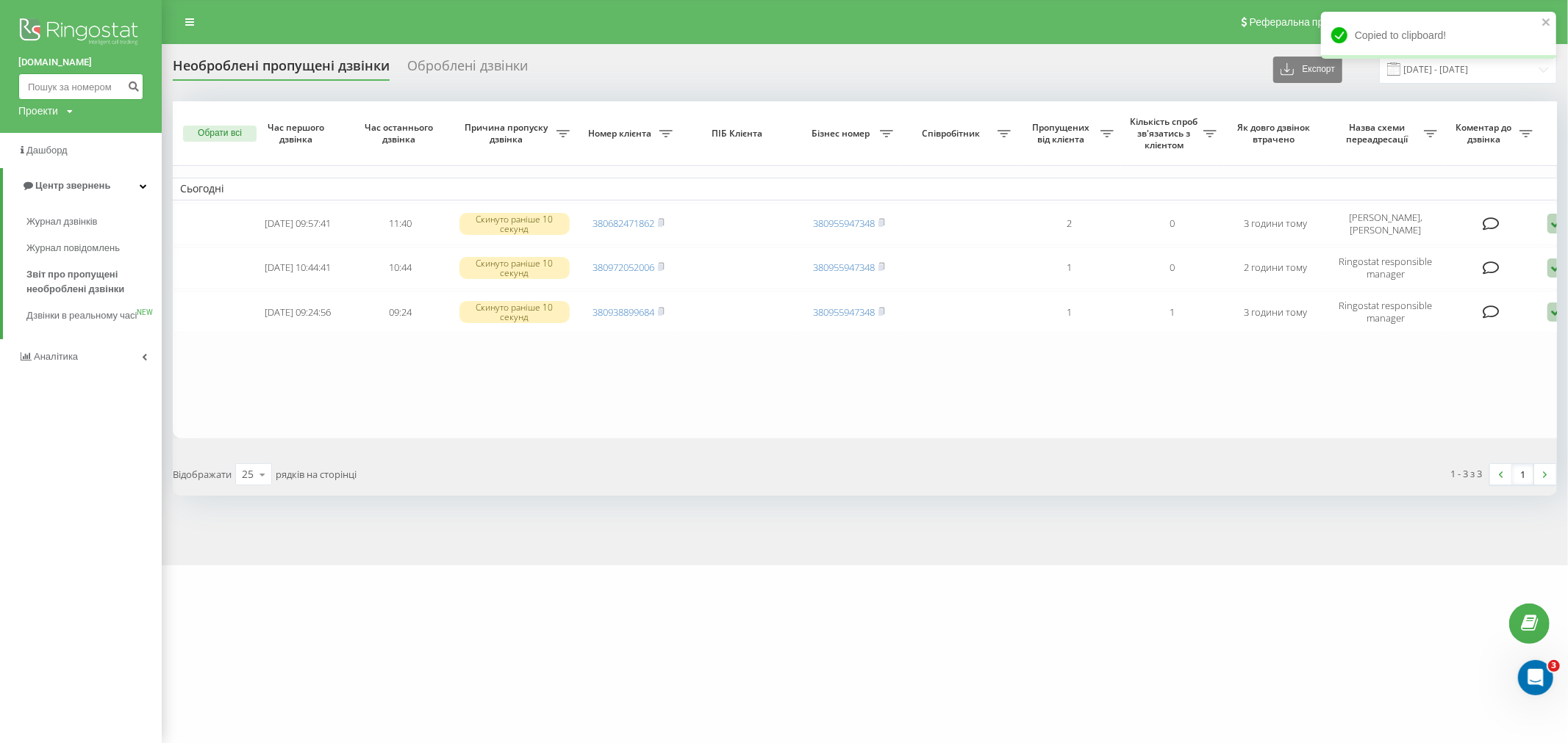
click at [70, 85] on input at bounding box center [80, 86] width 125 height 26
paste input "380682471862"
type input "380682471862"
click at [129, 89] on icon "submit" at bounding box center [133, 84] width 13 height 9
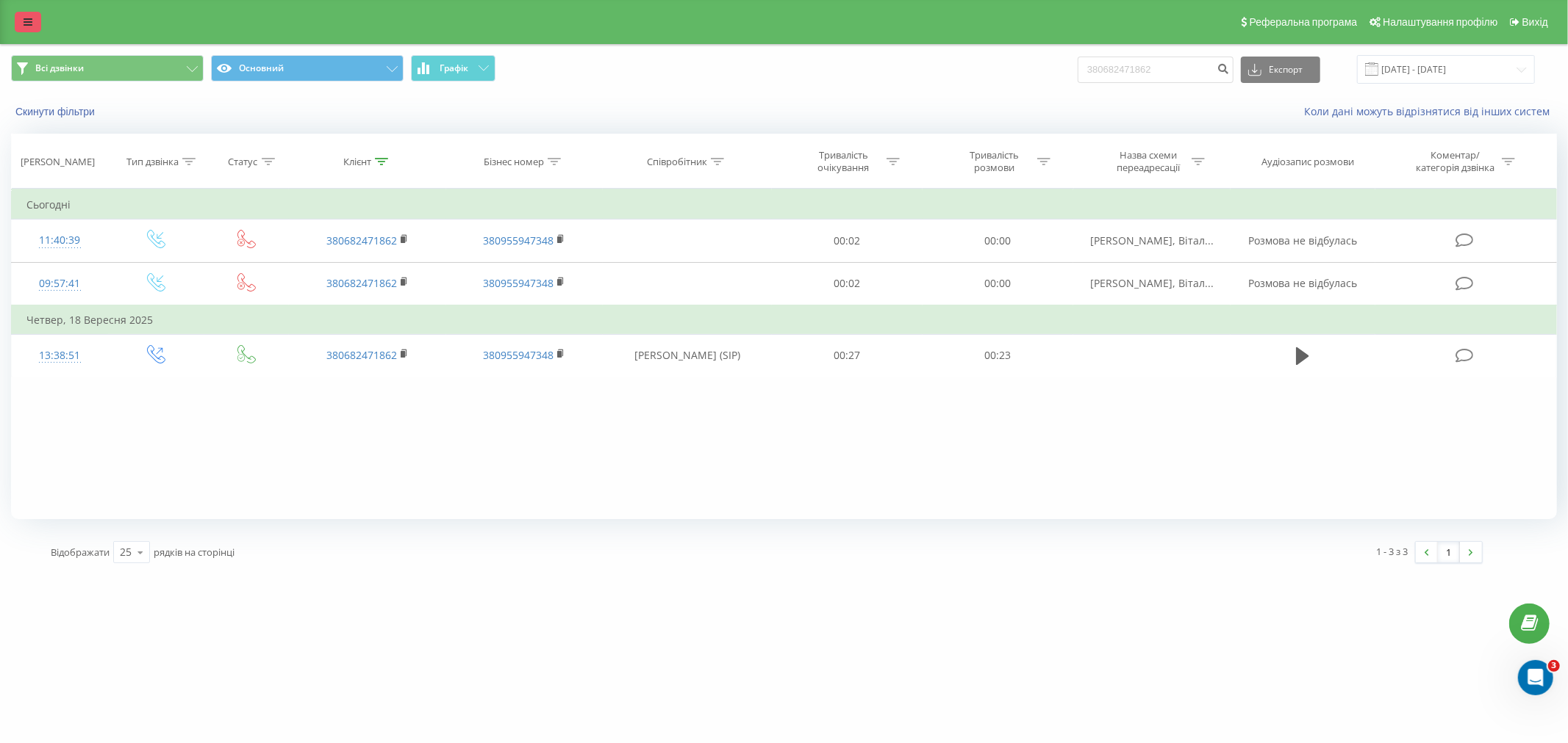
click at [23, 26] on icon at bounding box center [27, 22] width 9 height 11
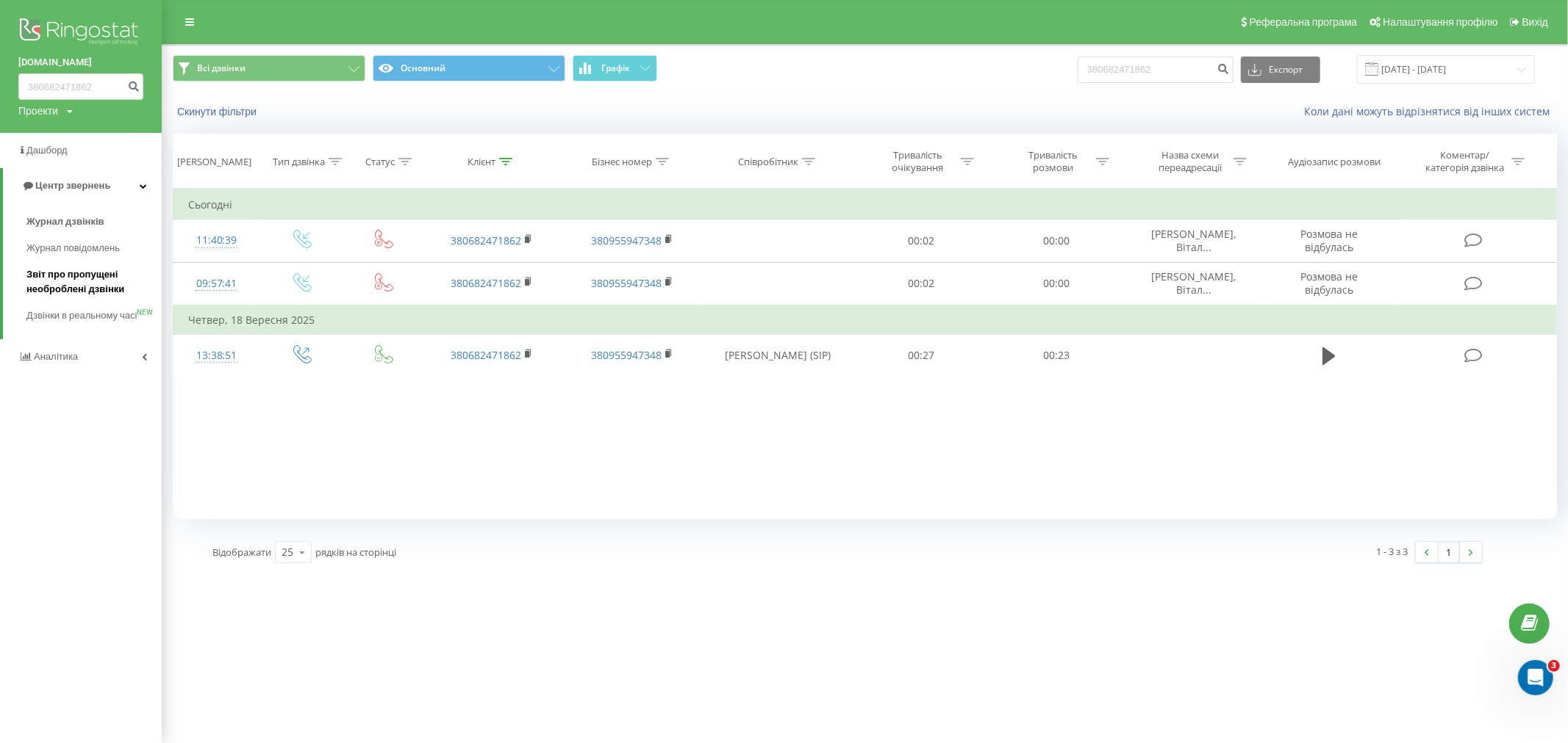
click at [105, 294] on span "Звіт про пропущені необроблені дзвінки" at bounding box center [90, 282] width 127 height 29
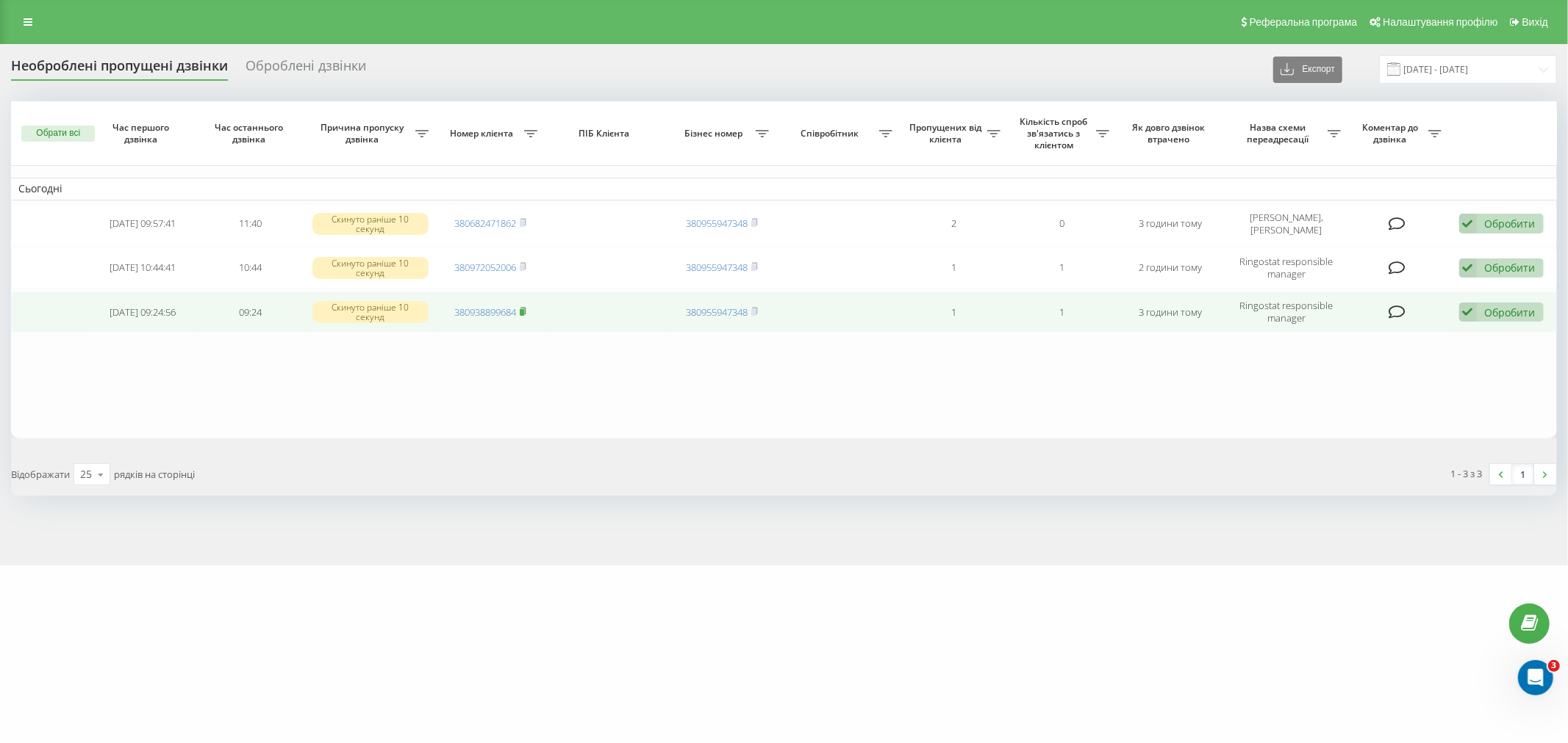
click at [520, 307] on icon at bounding box center [522, 311] width 7 height 9
click at [524, 308] on icon at bounding box center [522, 311] width 5 height 7
